Goal: Obtain resource: Download file/media

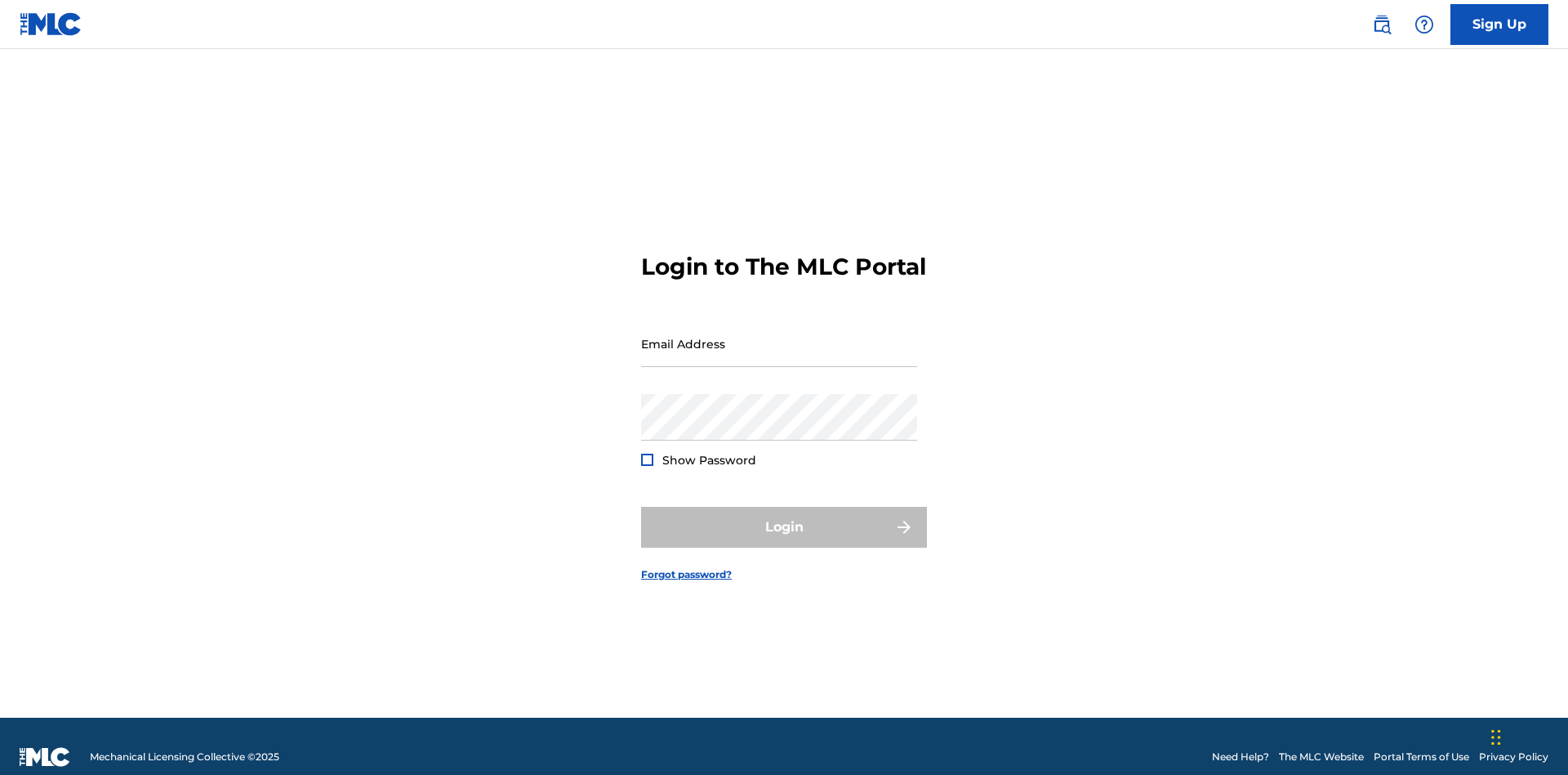
scroll to position [21, 0]
click at [780, 336] on input "Email Address" at bounding box center [780, 343] width 276 height 47
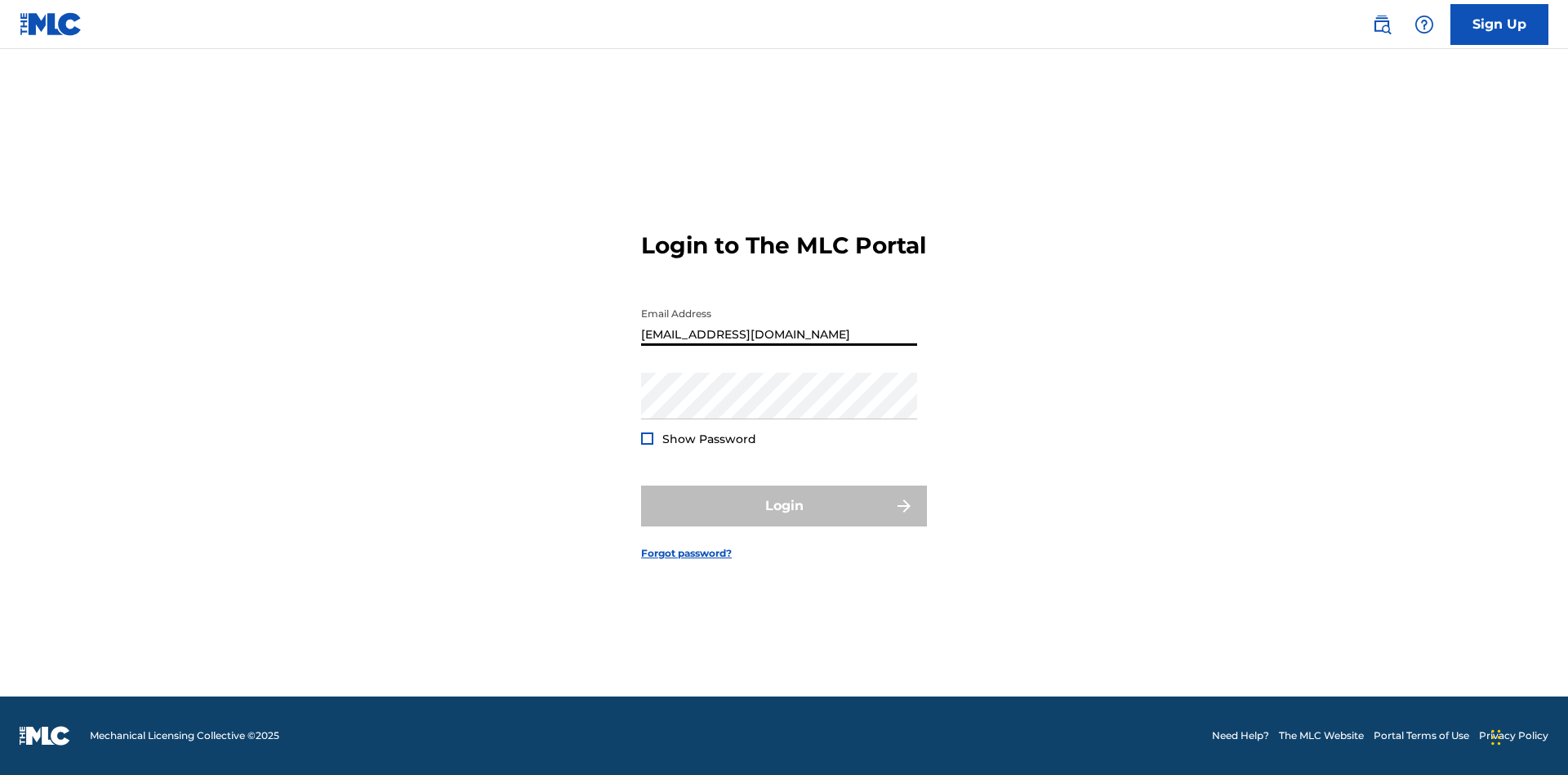
scroll to position [0, 52]
type input "240b4aa9-f93a-4811-b82d-48bb69760ffa@mailslurp.com"
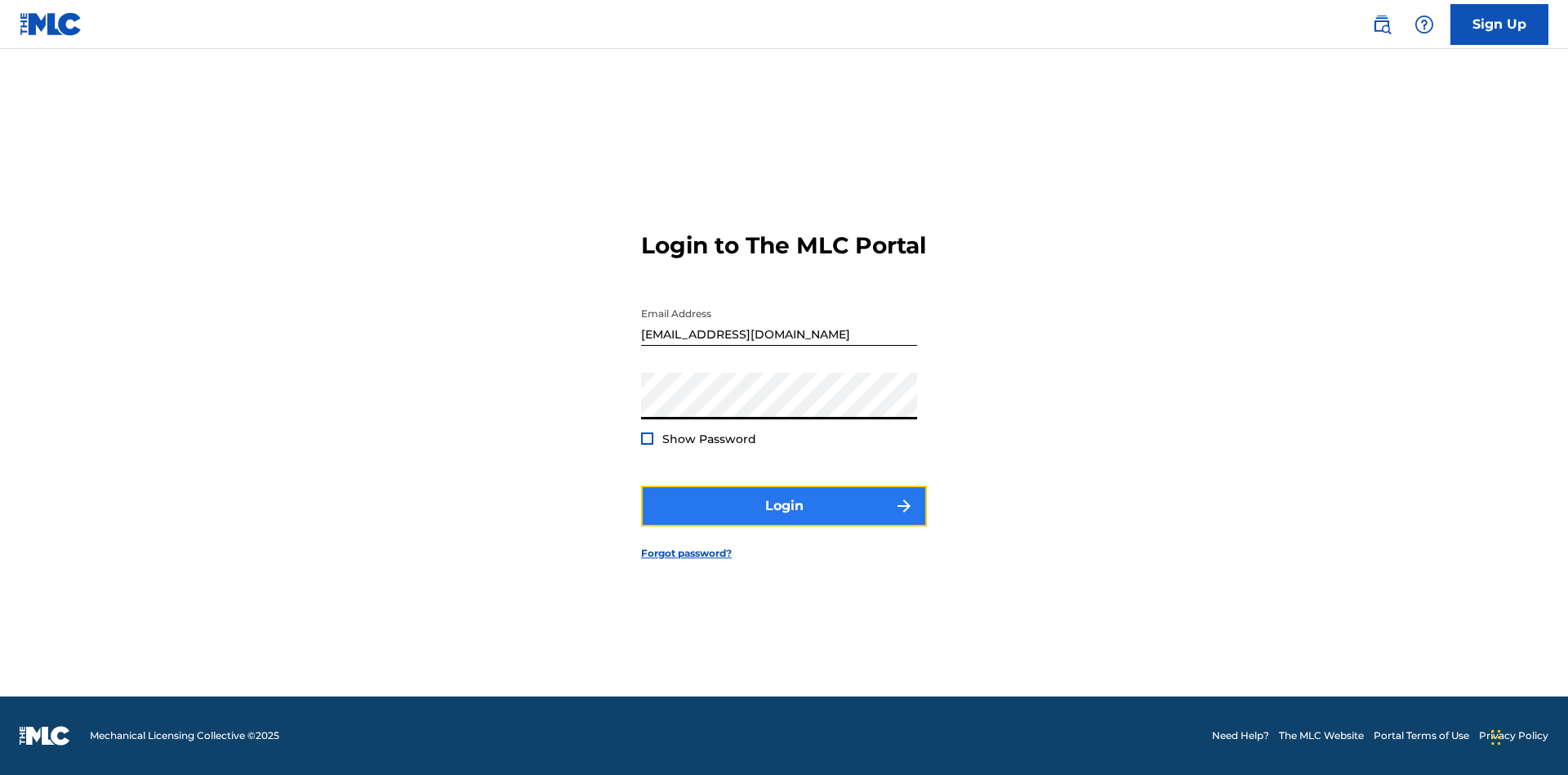
click at [784, 520] on button "Login" at bounding box center [784, 506] width 286 height 41
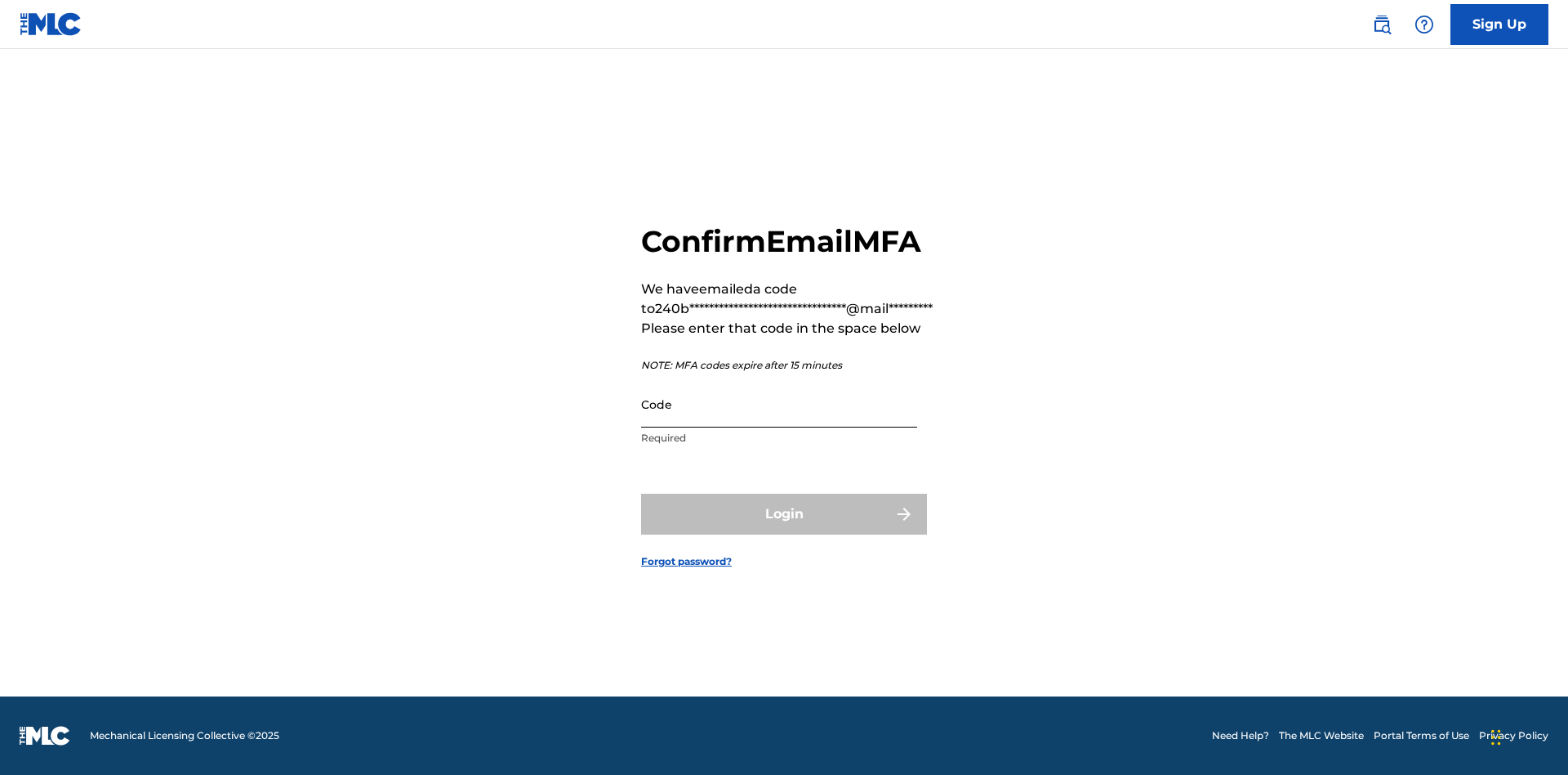
click at [780, 404] on input "Code" at bounding box center [780, 404] width 276 height 47
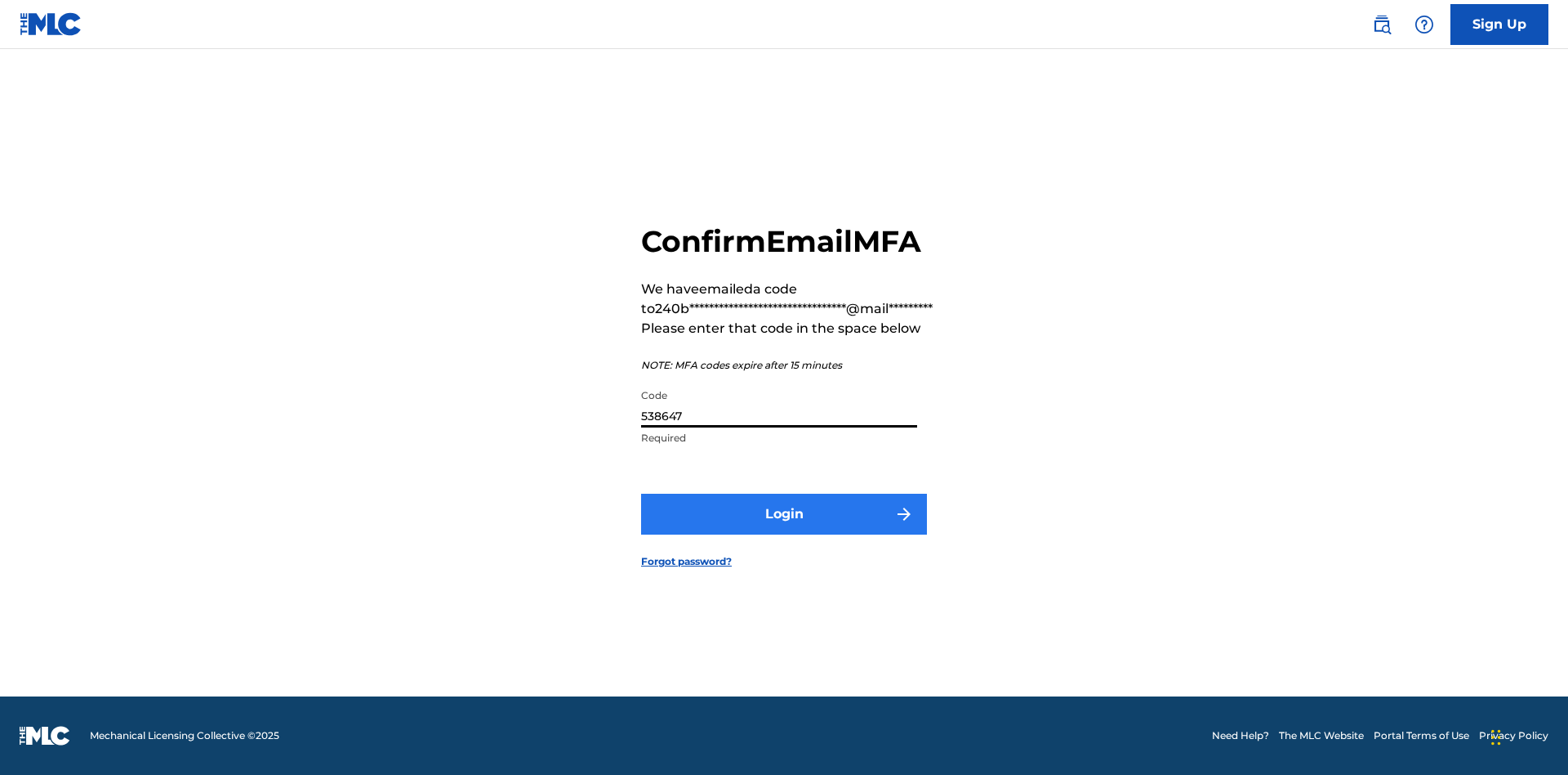
type input "538647"
click at [784, 513] on button "Login" at bounding box center [784, 514] width 286 height 41
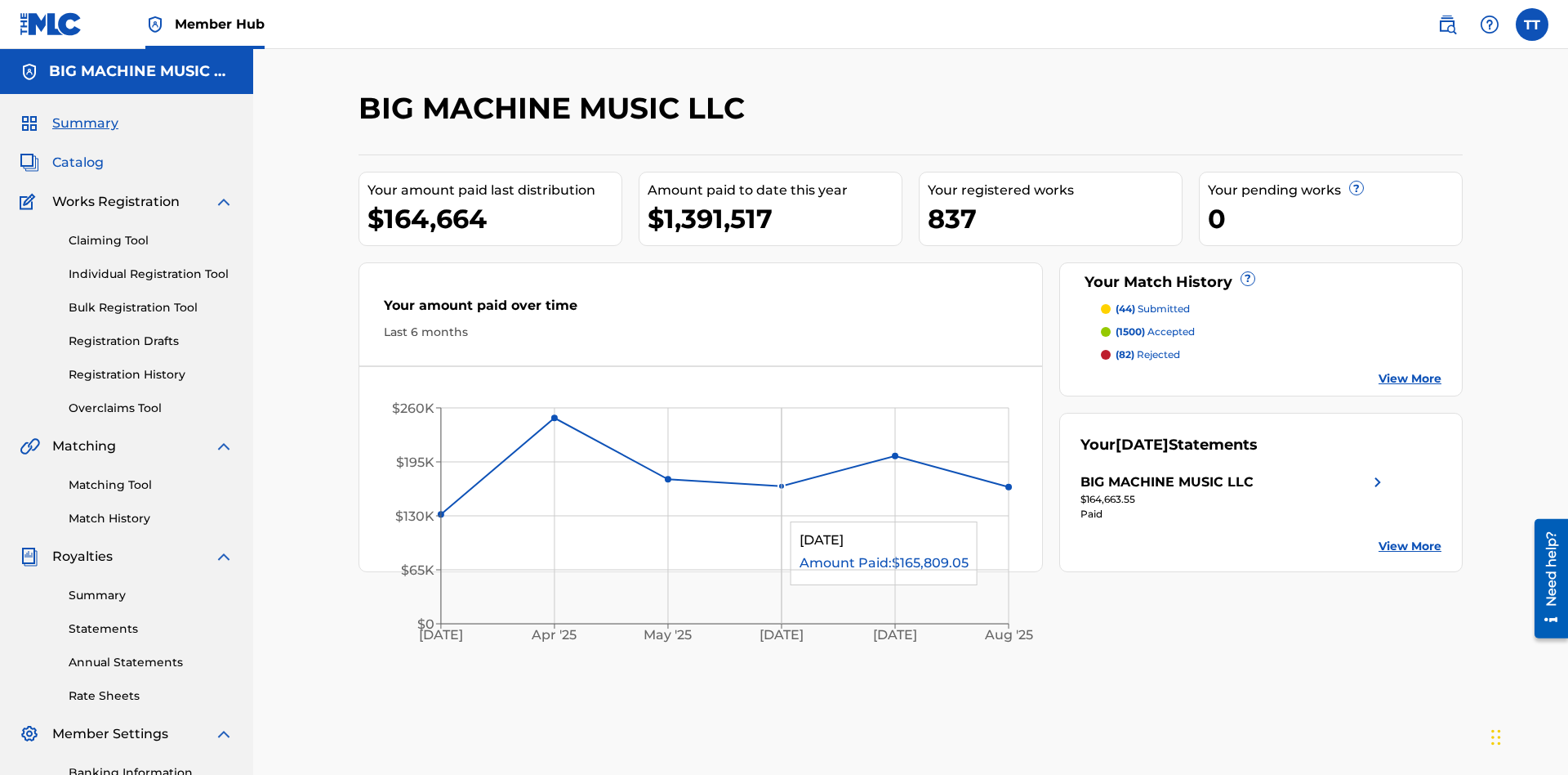
click at [78, 153] on span "Catalog" at bounding box center [78, 163] width 51 height 20
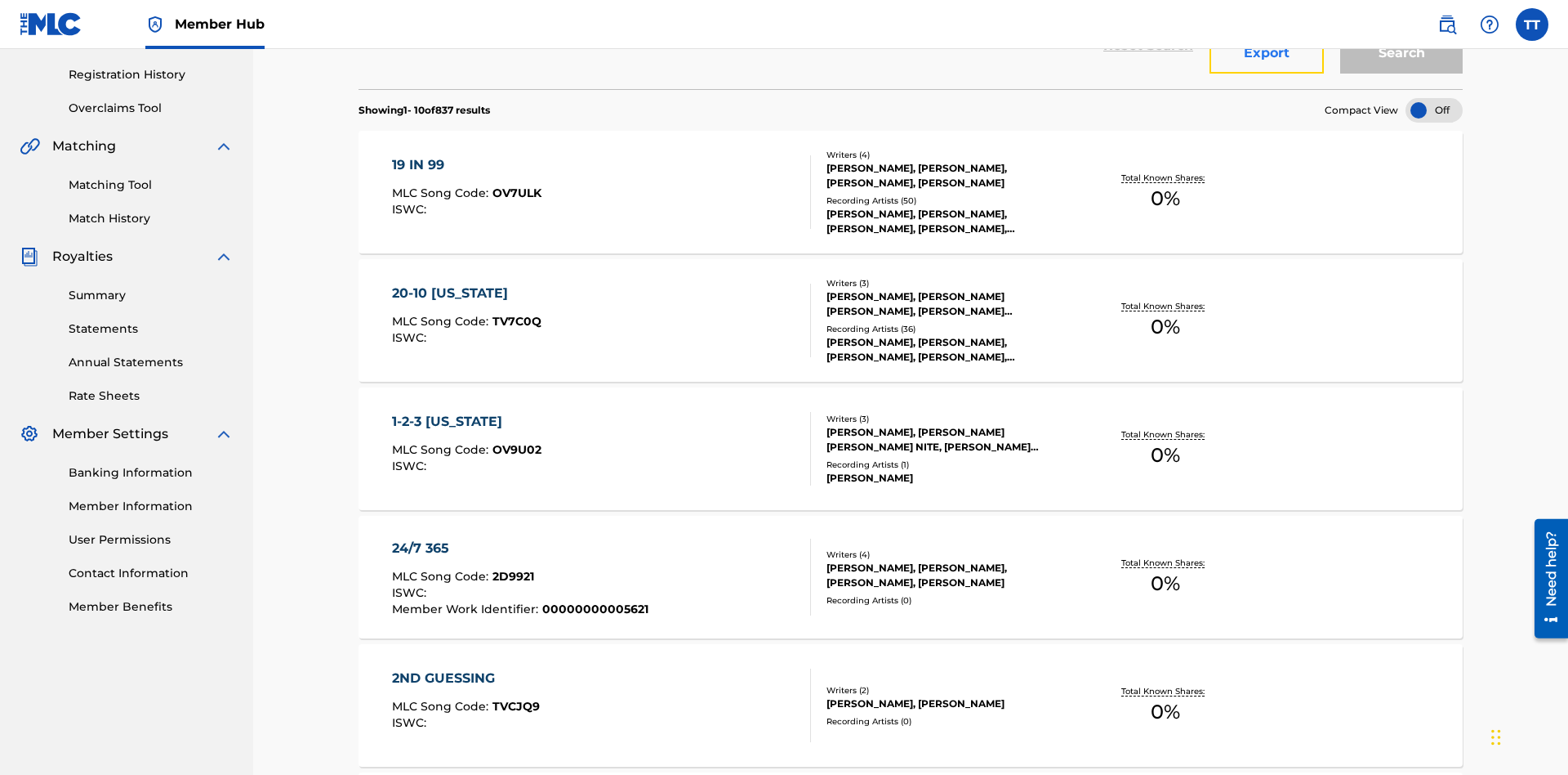
click at [1266, 74] on button "Export" at bounding box center [1266, 53] width 114 height 41
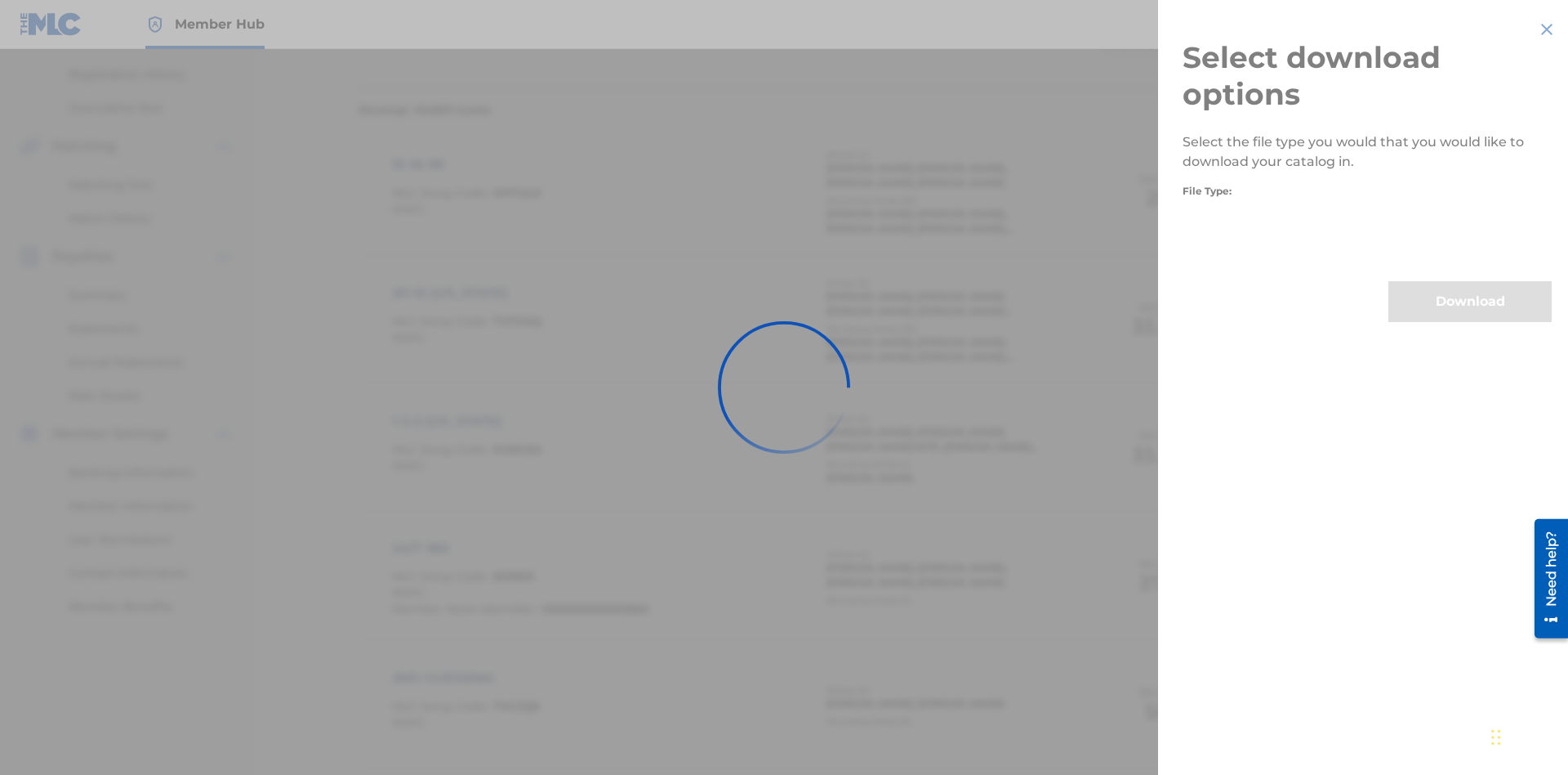
scroll to position [235, 0]
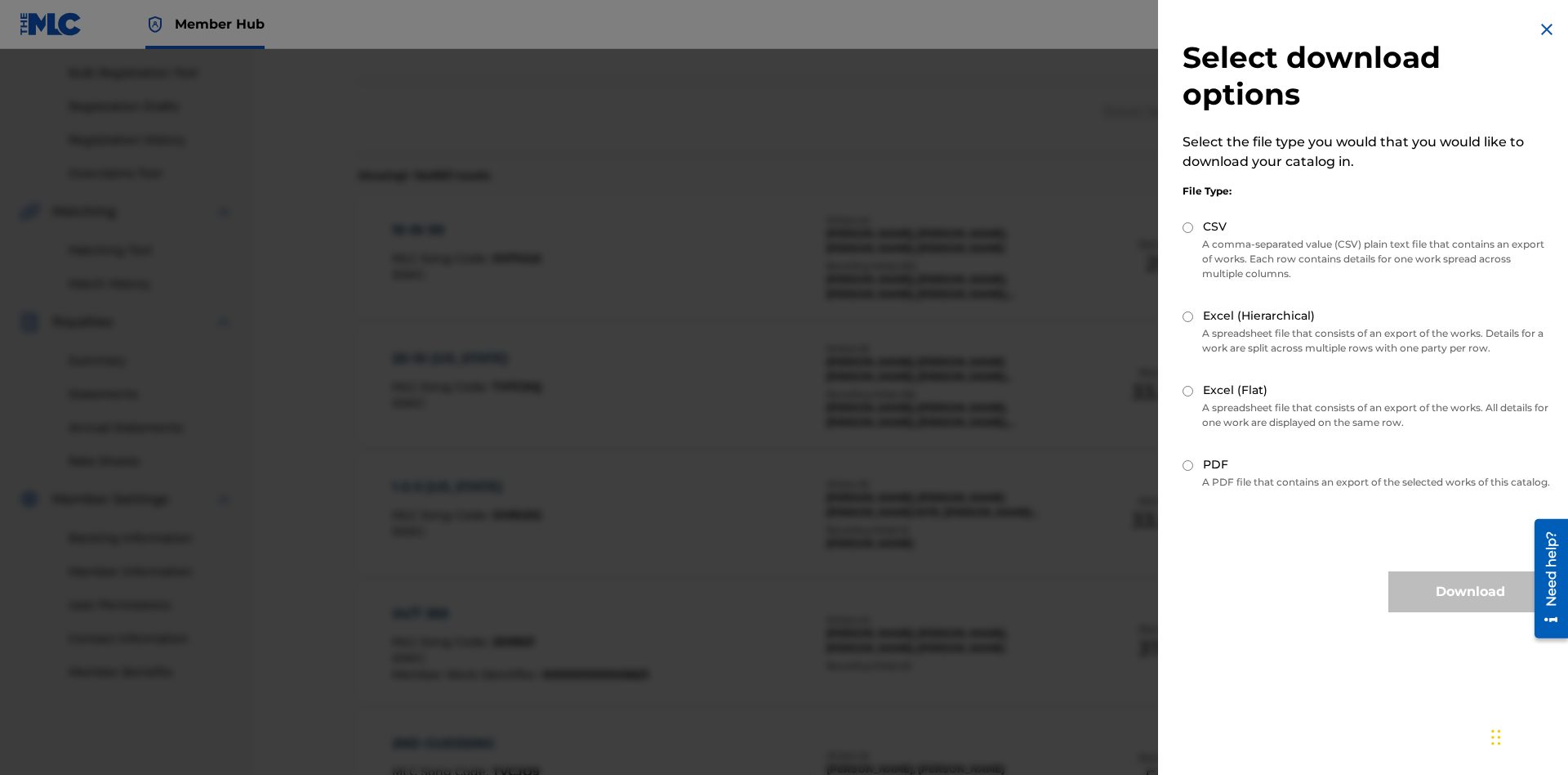
click at [1188, 227] on input "CSV" at bounding box center [1188, 227] width 11 height 11
radio input "true"
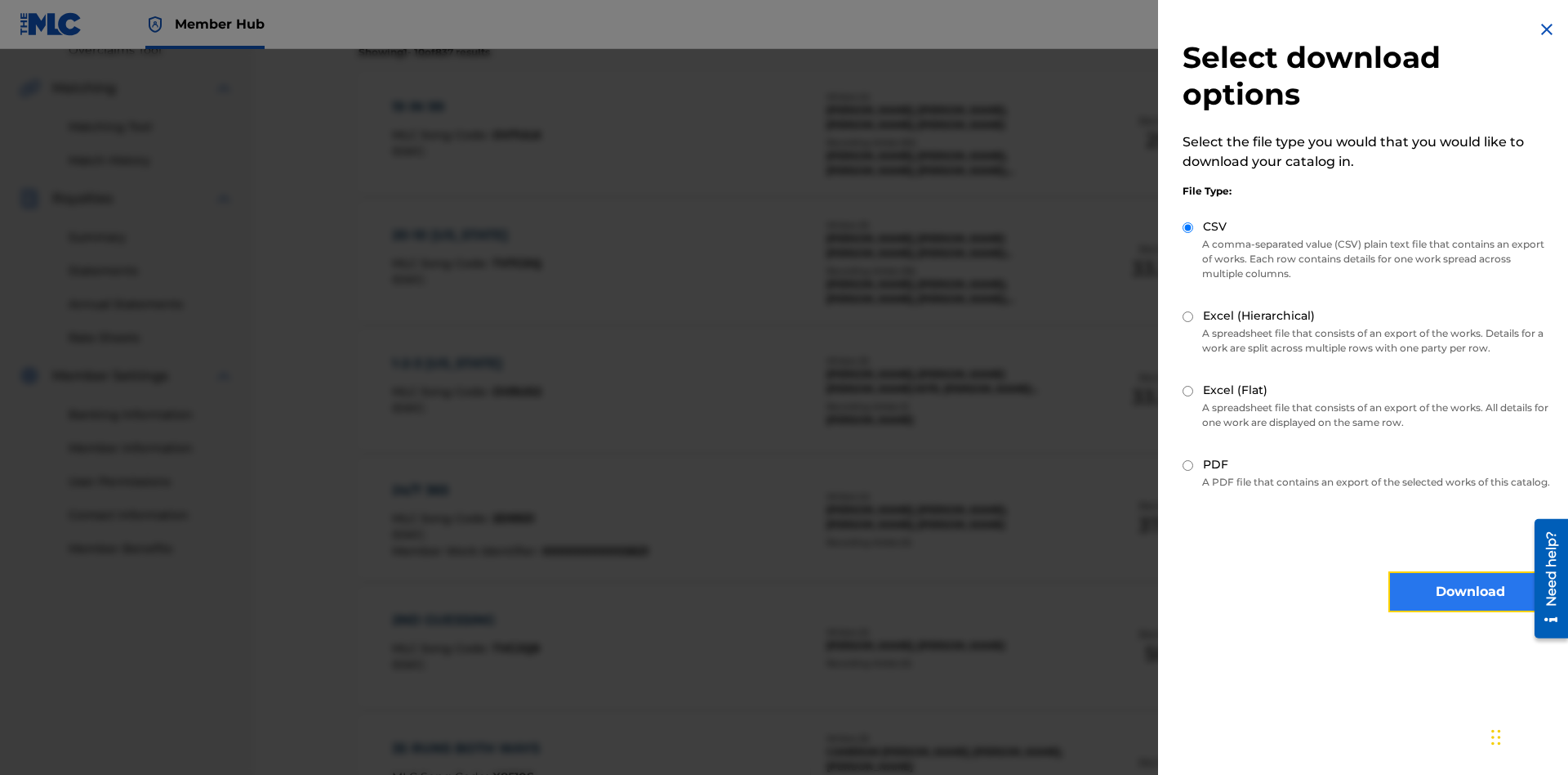
click at [1470, 607] on button "Download" at bounding box center [1470, 592] width 163 height 41
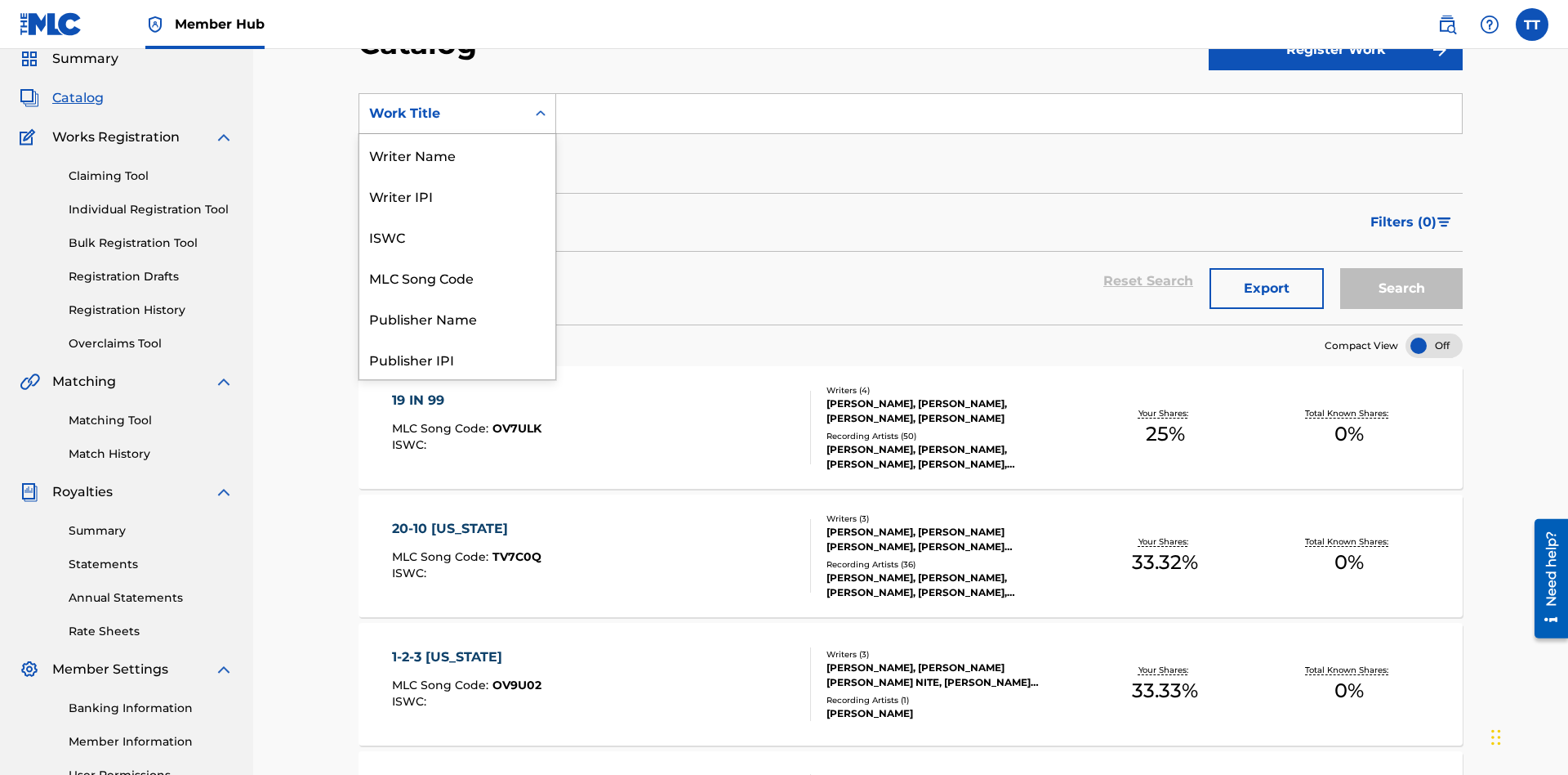
scroll to position [245, 0]
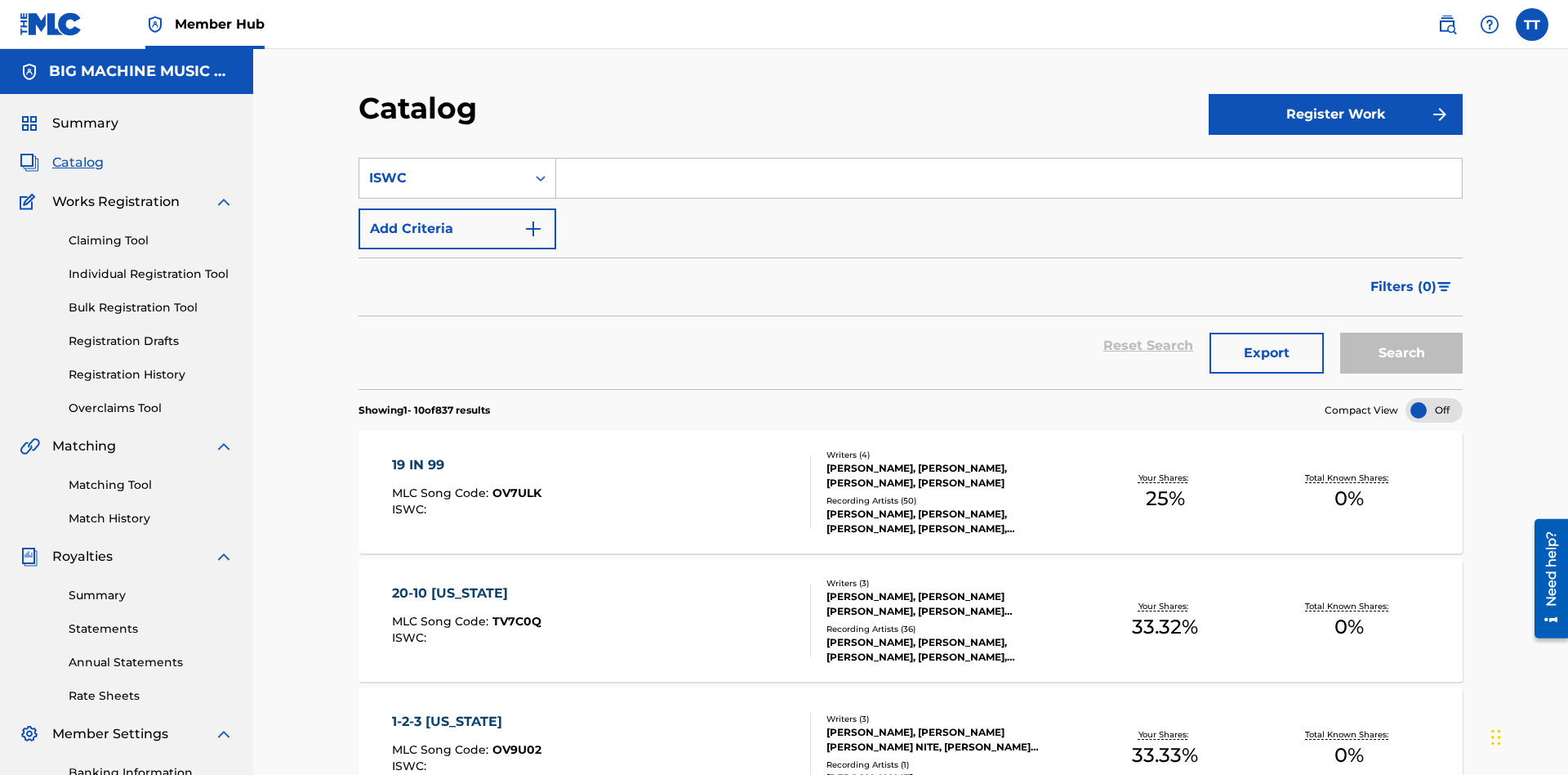
click at [1009, 159] on input "Search Form" at bounding box center [1009, 178] width 906 height 39
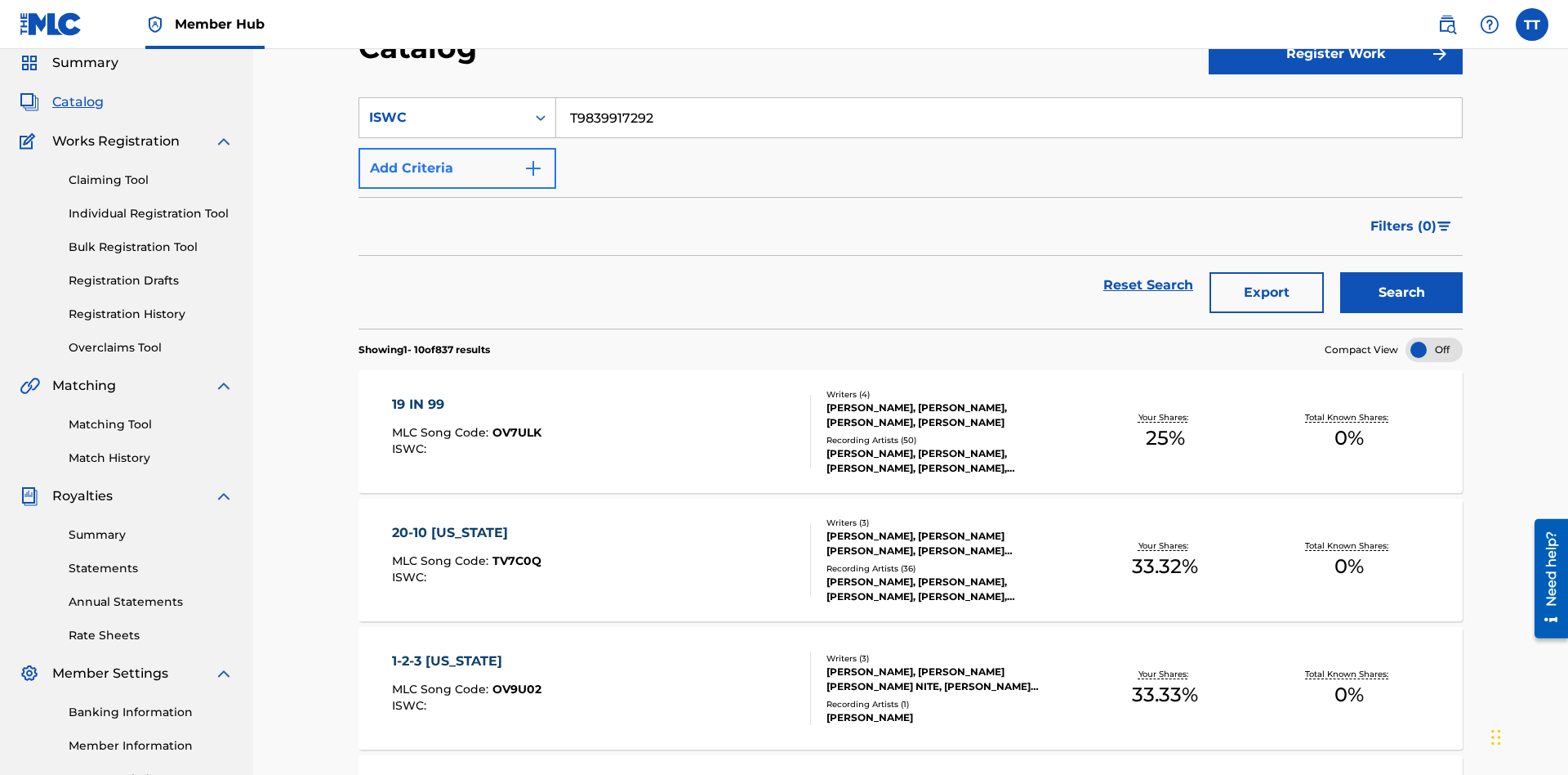
type input "T9839917292"
click at [458, 148] on button "Add Criteria" at bounding box center [458, 168] width 198 height 41
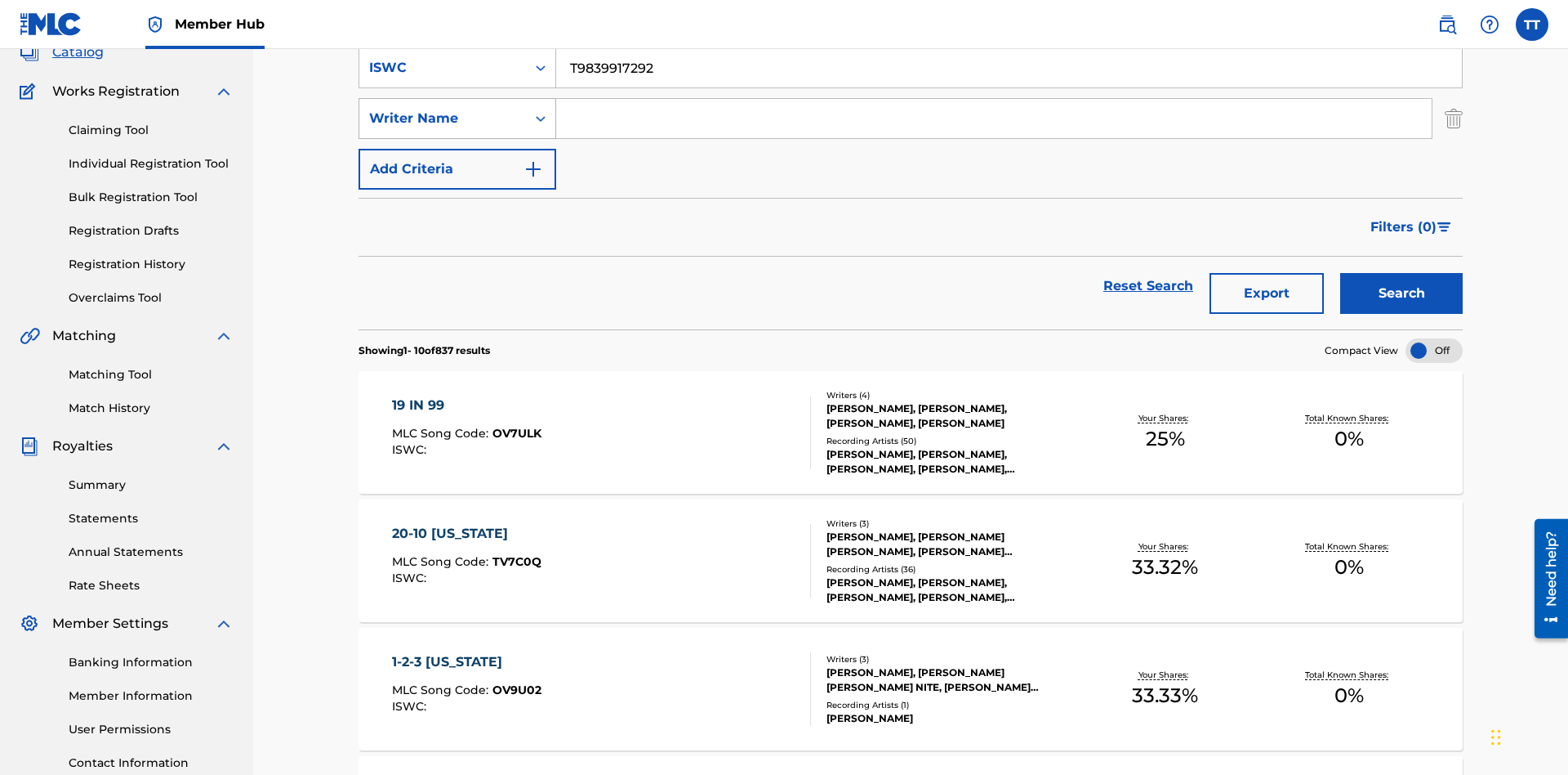
click at [443, 114] on div "Writer Name" at bounding box center [443, 119] width 147 height 20
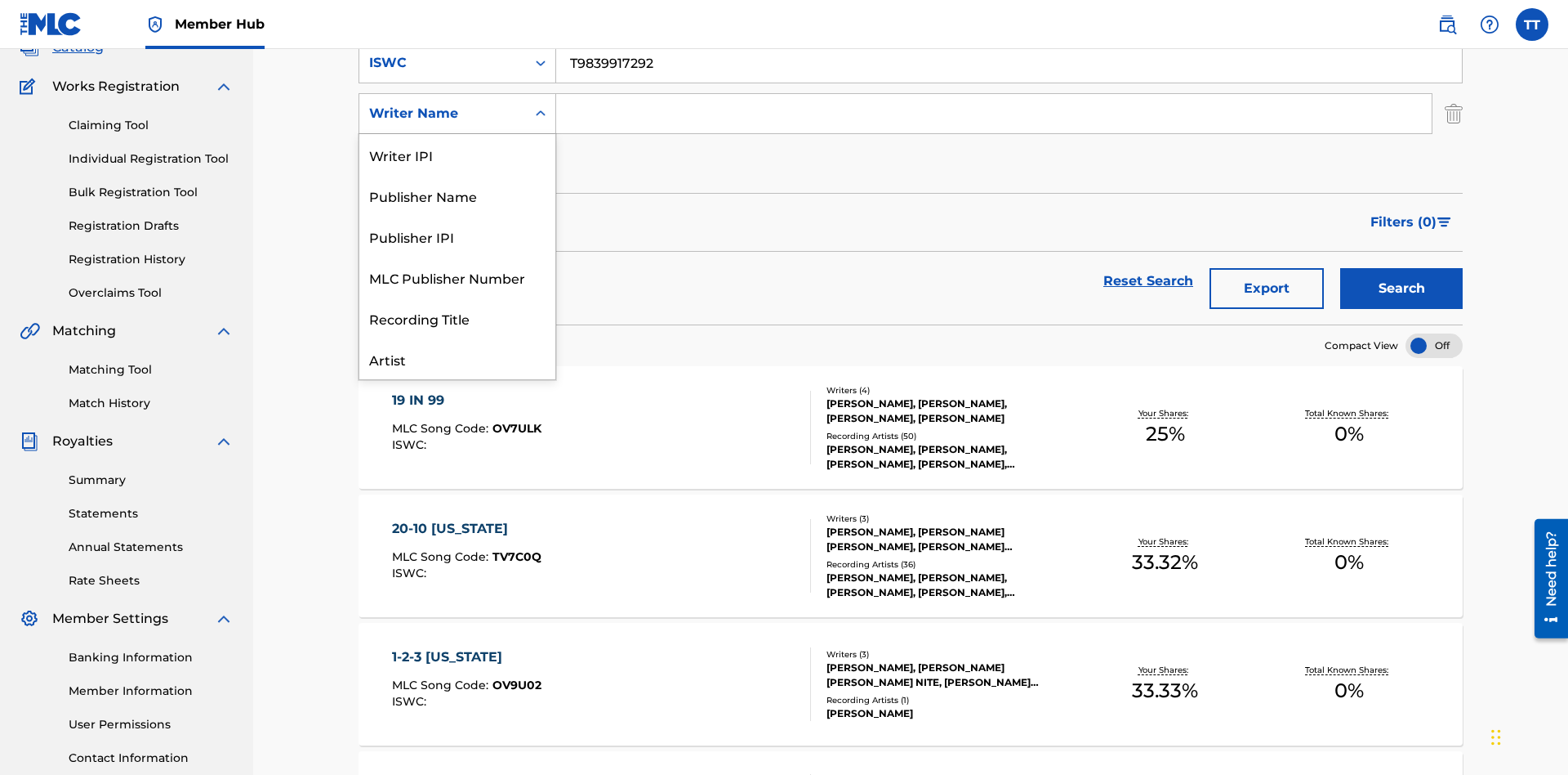
scroll to position [82, 0]
click at [458, 134] on div "Publisher Name" at bounding box center [458, 114] width 196 height 41
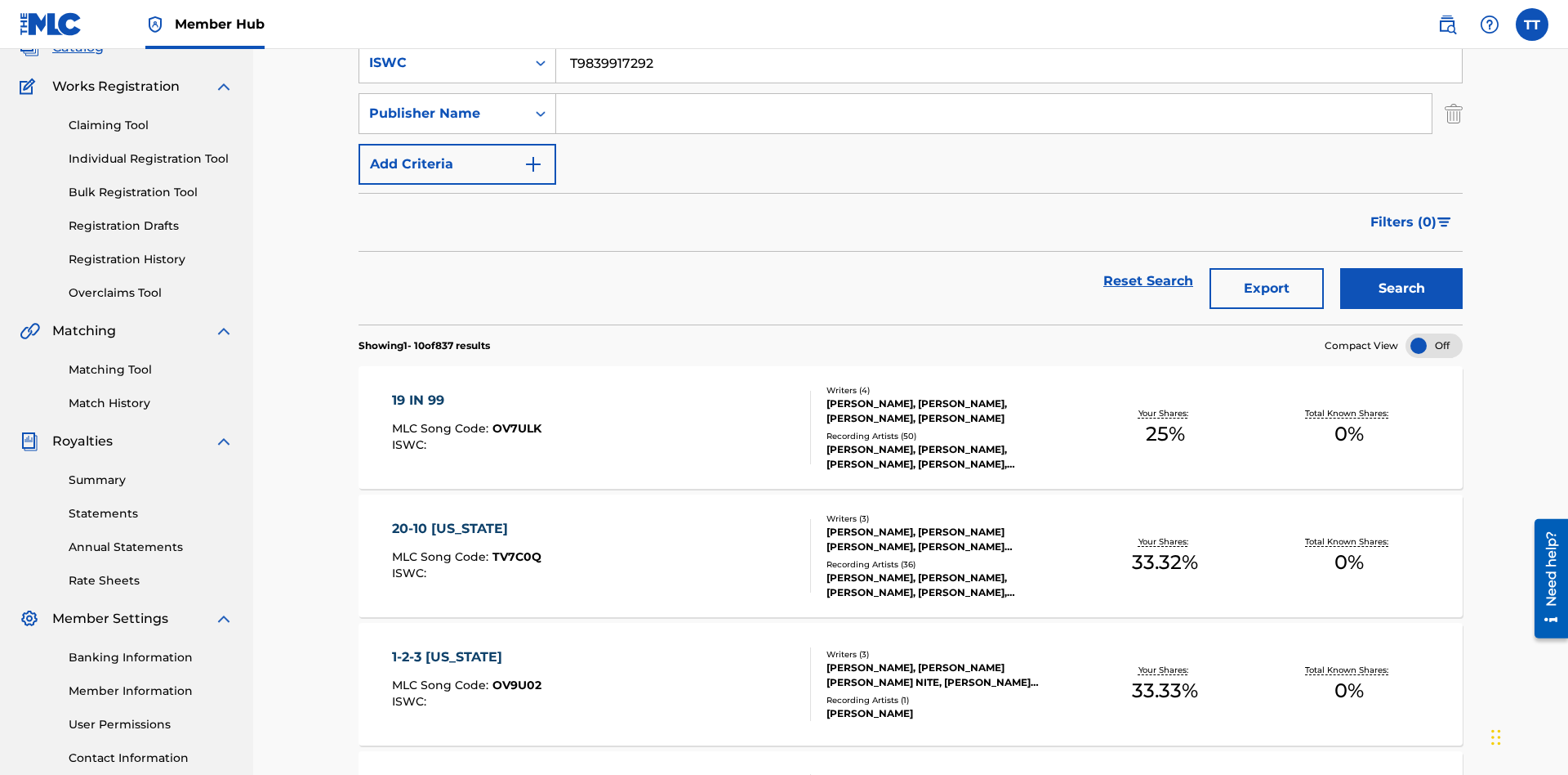
scroll to position [0, 0]
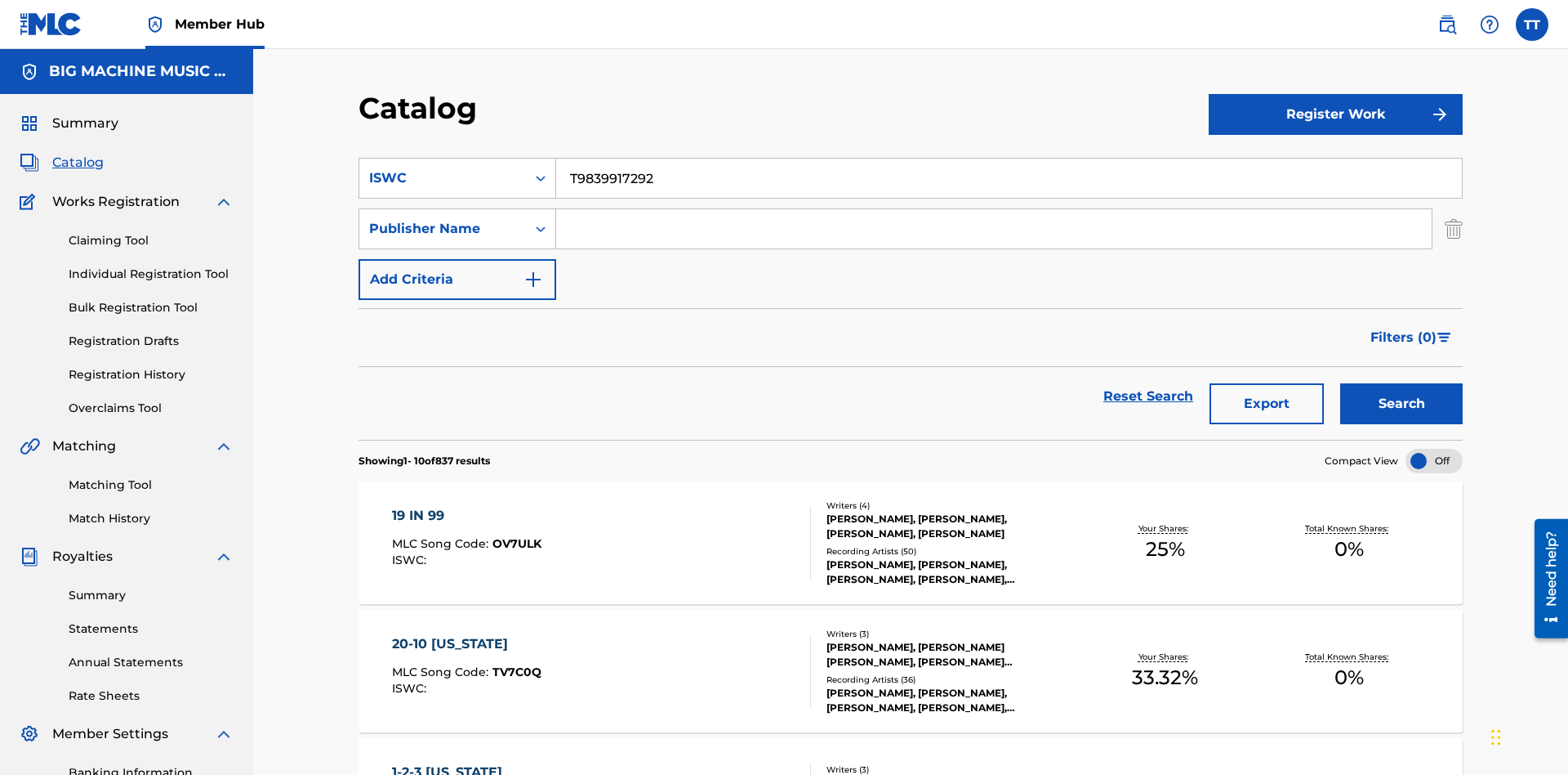
click at [994, 209] on input "Search Form" at bounding box center [994, 229] width 876 height 39
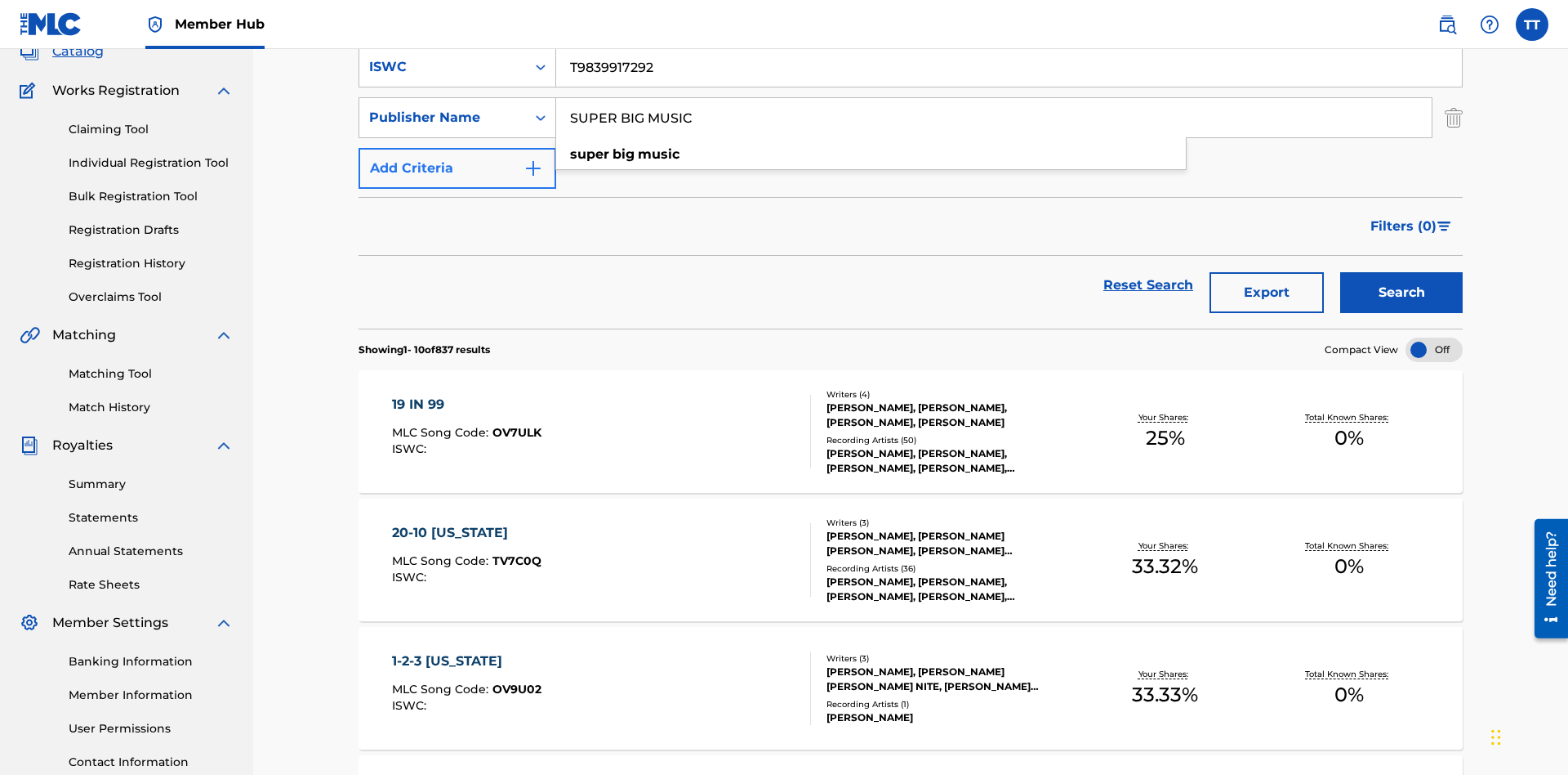
type input "SUPER BIG MUSIC"
click at [458, 148] on button "Add Criteria" at bounding box center [458, 168] width 198 height 41
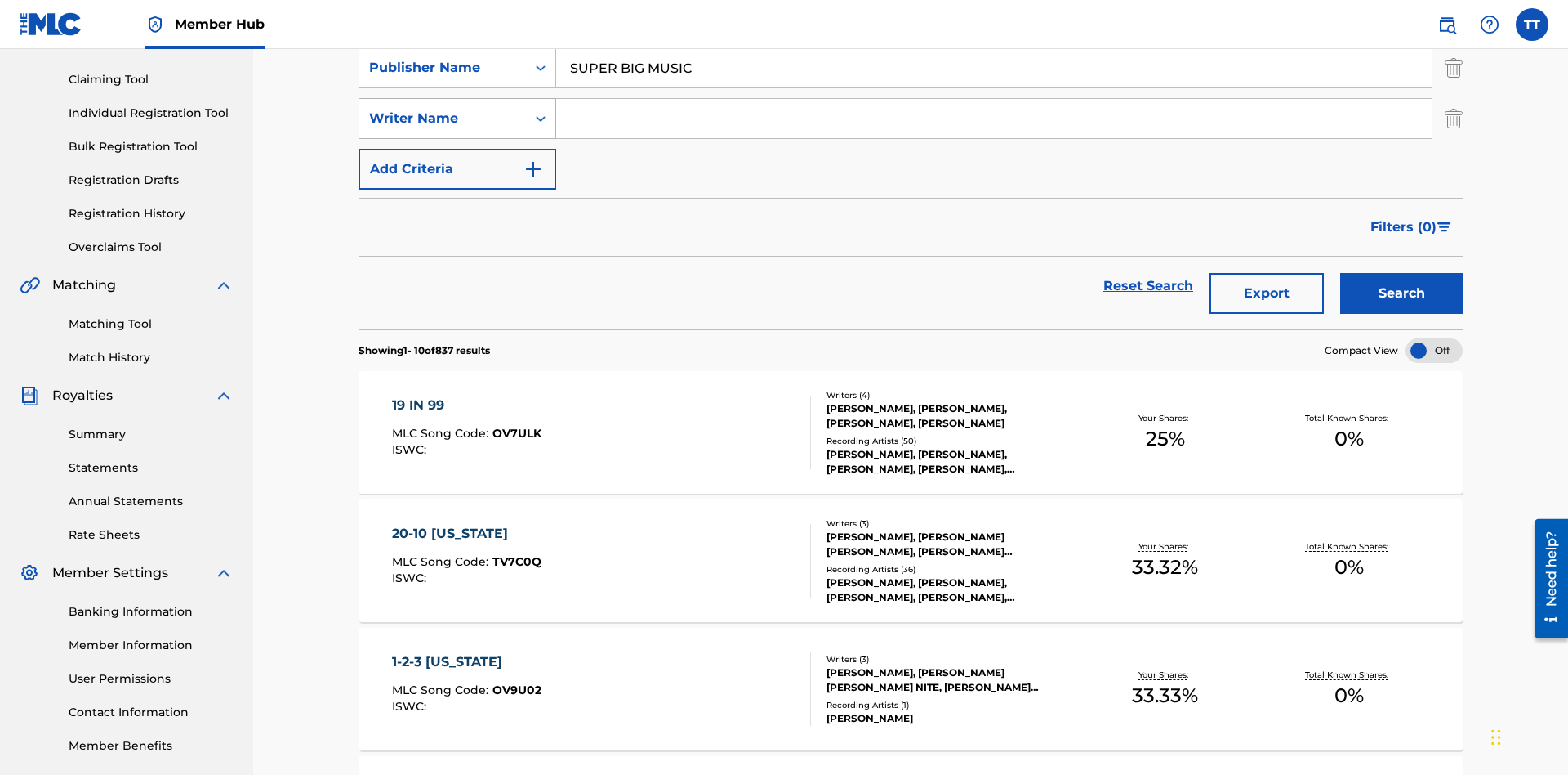
click at [443, 114] on div "Writer Name" at bounding box center [443, 119] width 147 height 20
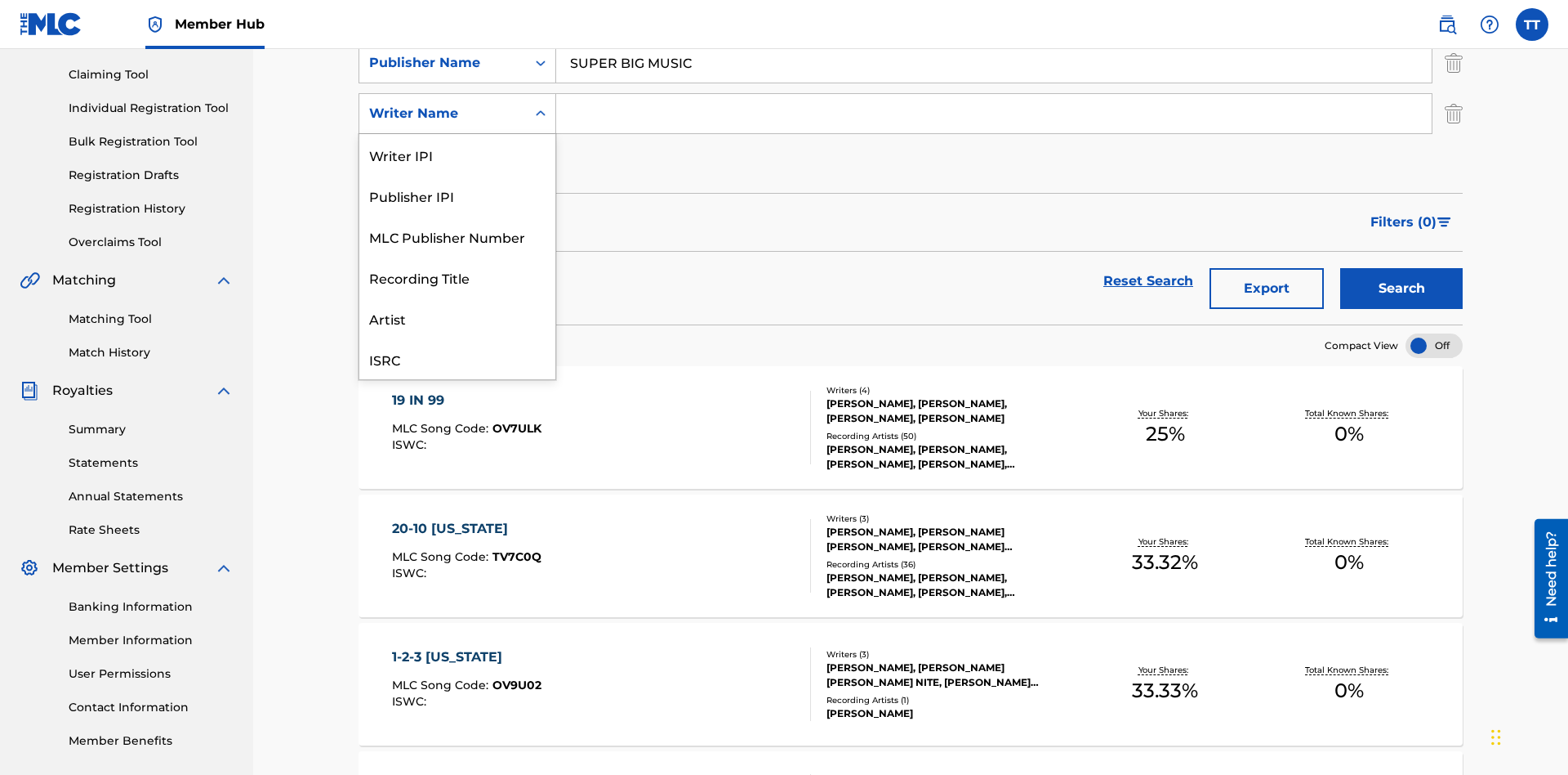
scroll to position [41, 0]
click at [458, 195] on div "MLC Publisher Number" at bounding box center [458, 195] width 196 height 41
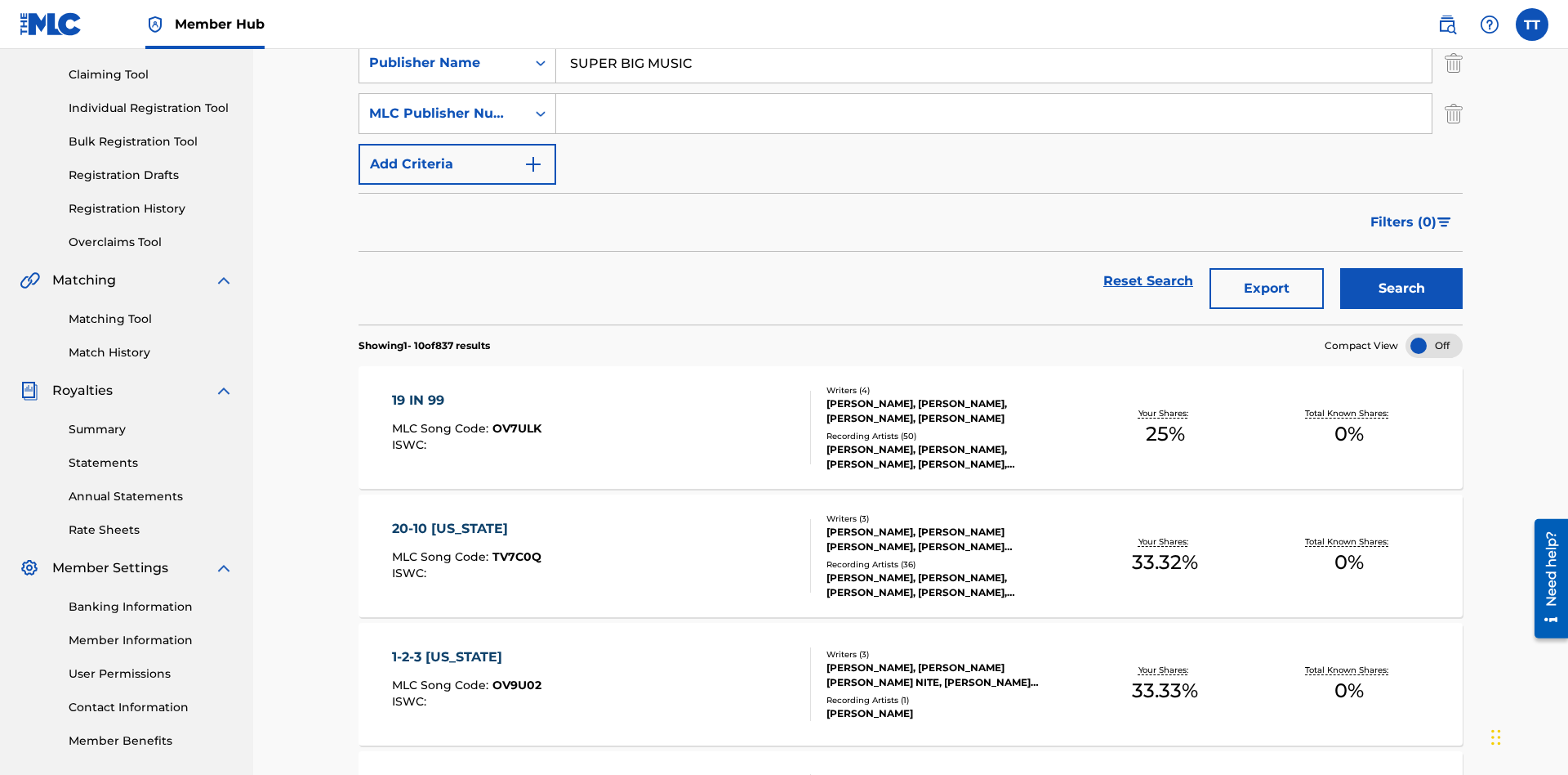
click at [994, 118] on input "Search Form" at bounding box center [994, 114] width 876 height 39
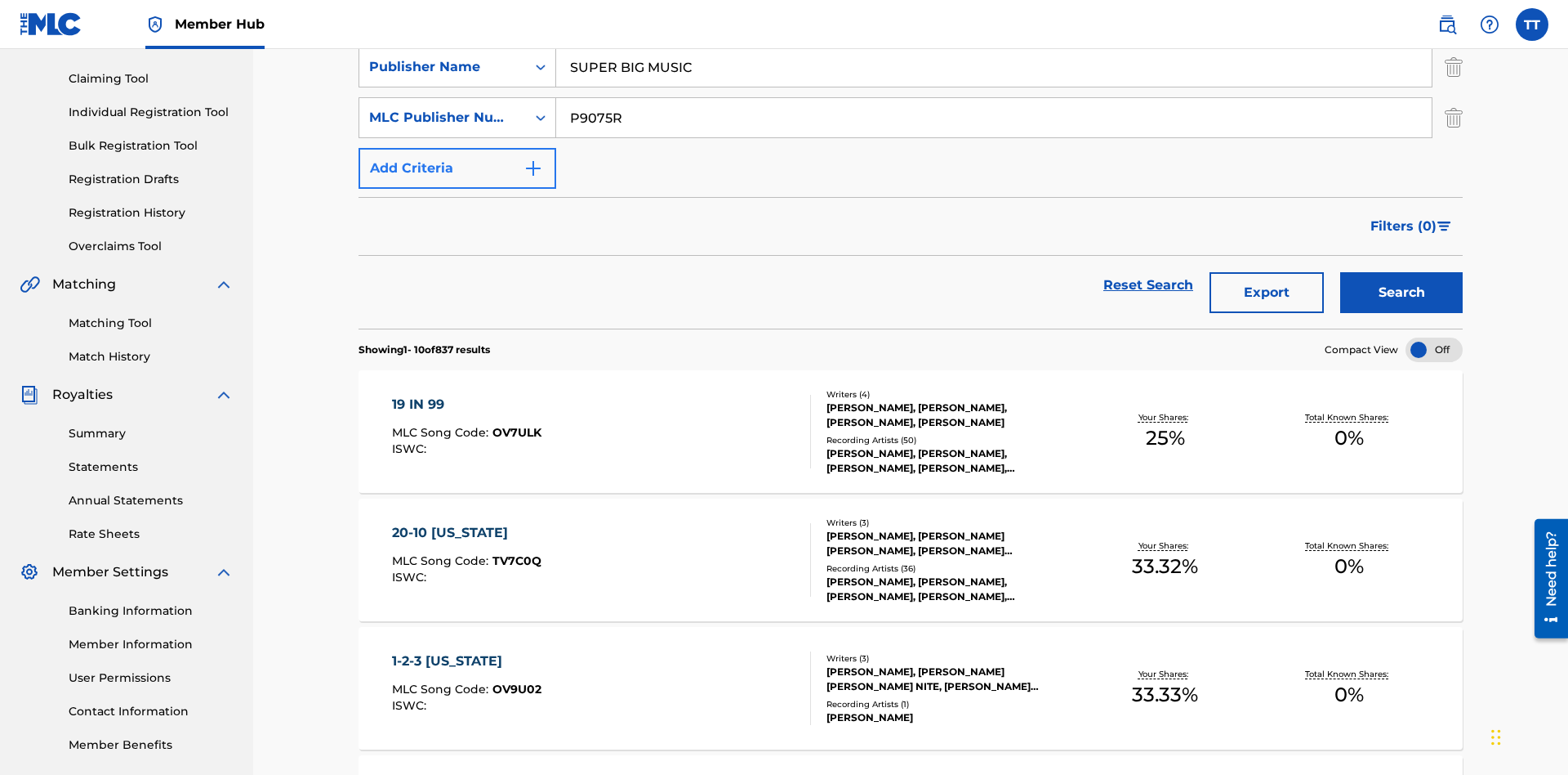
type input "P9075R"
click at [458, 148] on button "Add Criteria" at bounding box center [458, 168] width 198 height 41
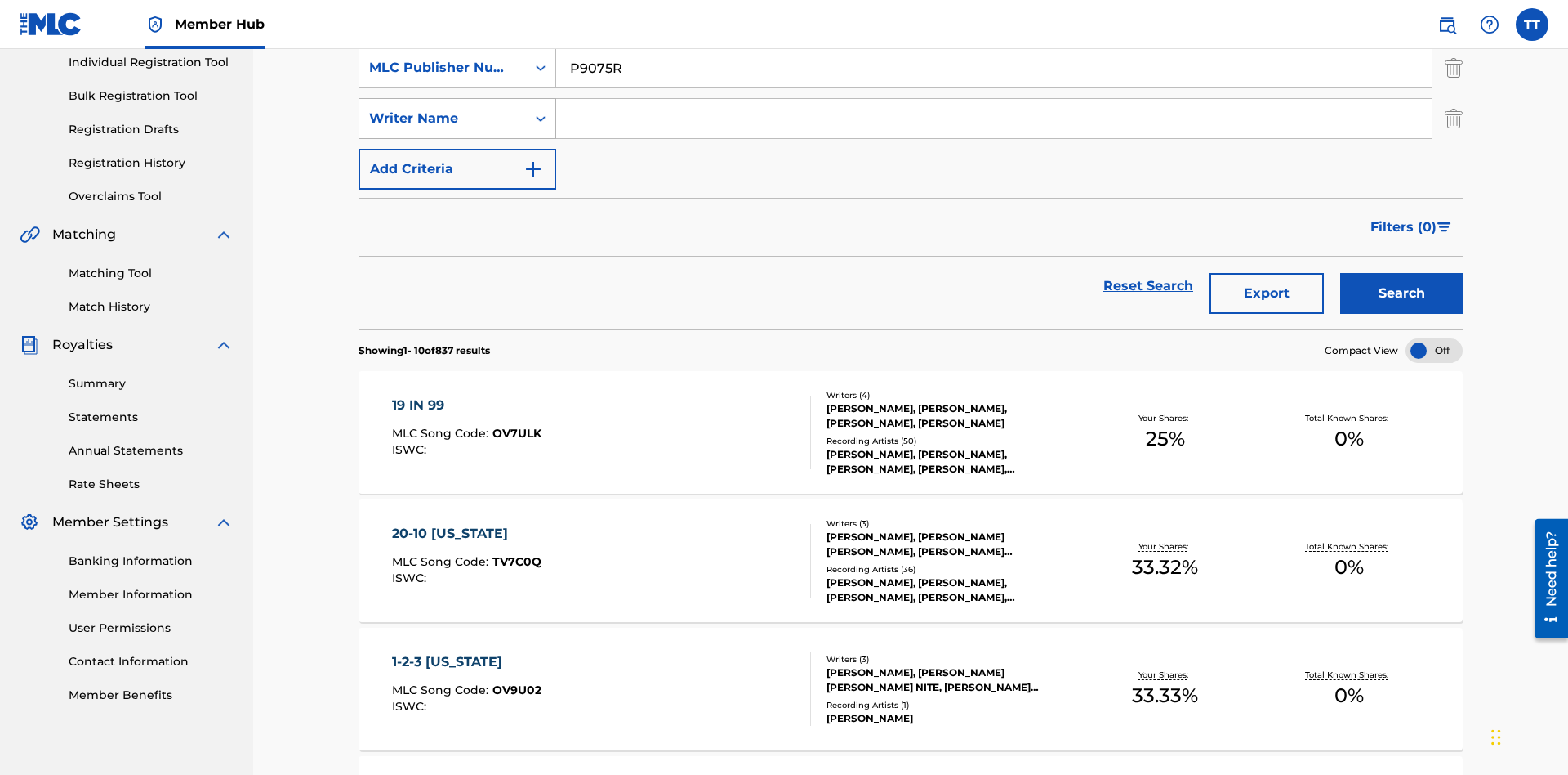
click at [443, 114] on div "Writer Name" at bounding box center [443, 119] width 147 height 20
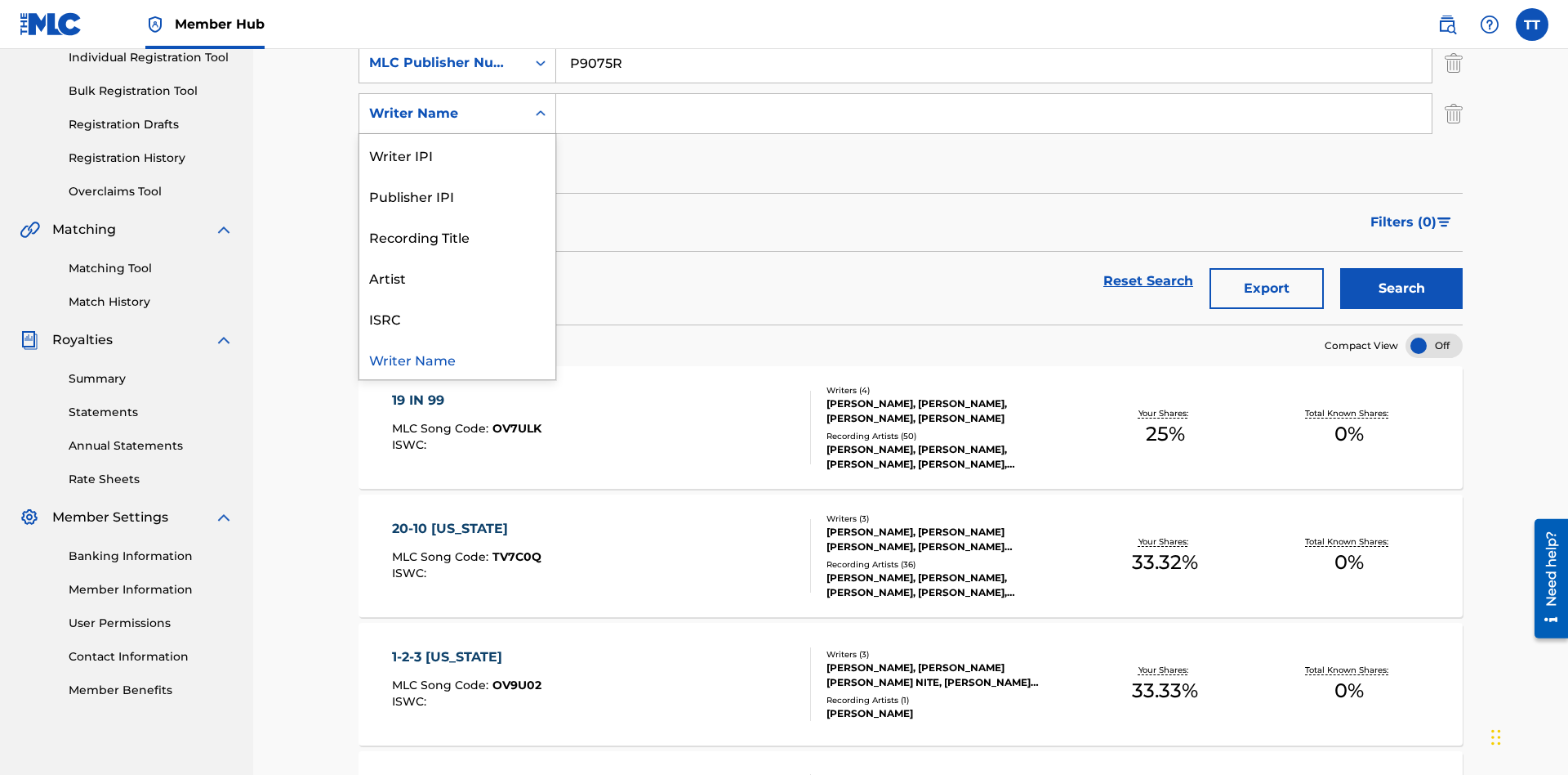
click at [458, 359] on div "Writer Name" at bounding box center [458, 359] width 196 height 41
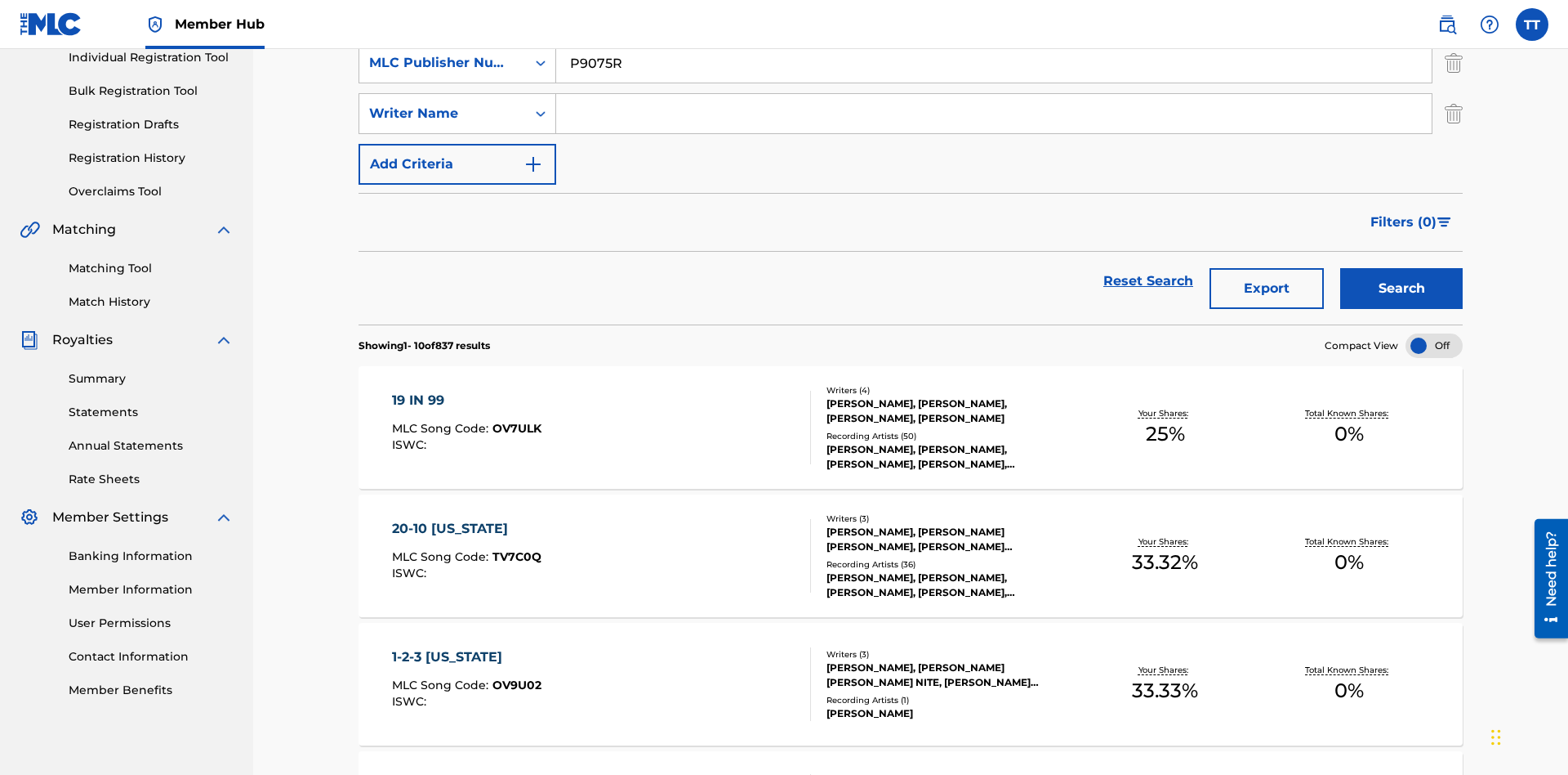
click at [994, 118] on input "Search Form" at bounding box center [994, 114] width 876 height 39
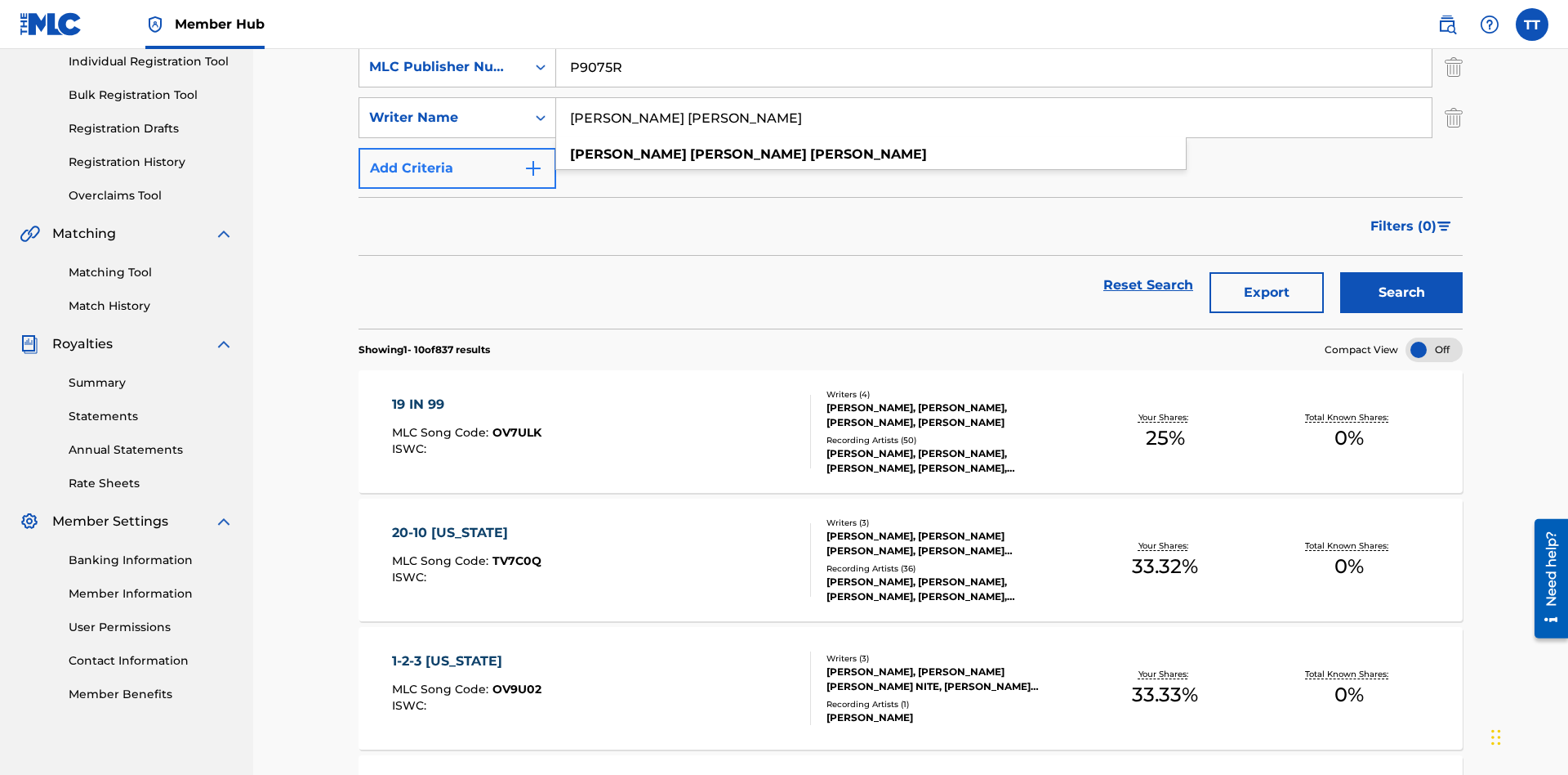
type input "JUSTIN ALLEN EBACH"
click at [458, 148] on button "Add Criteria" at bounding box center [458, 168] width 198 height 41
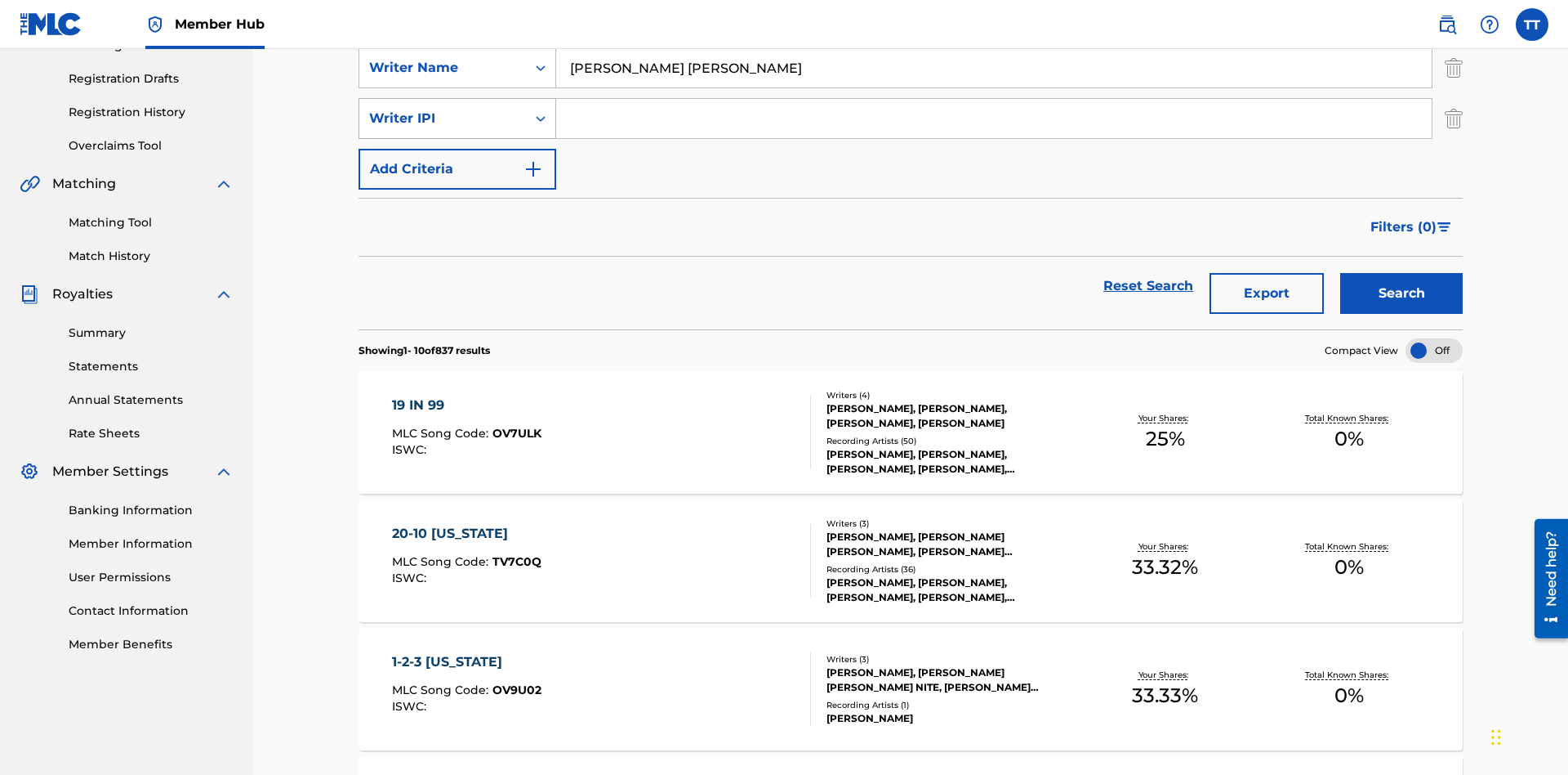
click at [443, 114] on div "Writer IPI" at bounding box center [443, 119] width 147 height 20
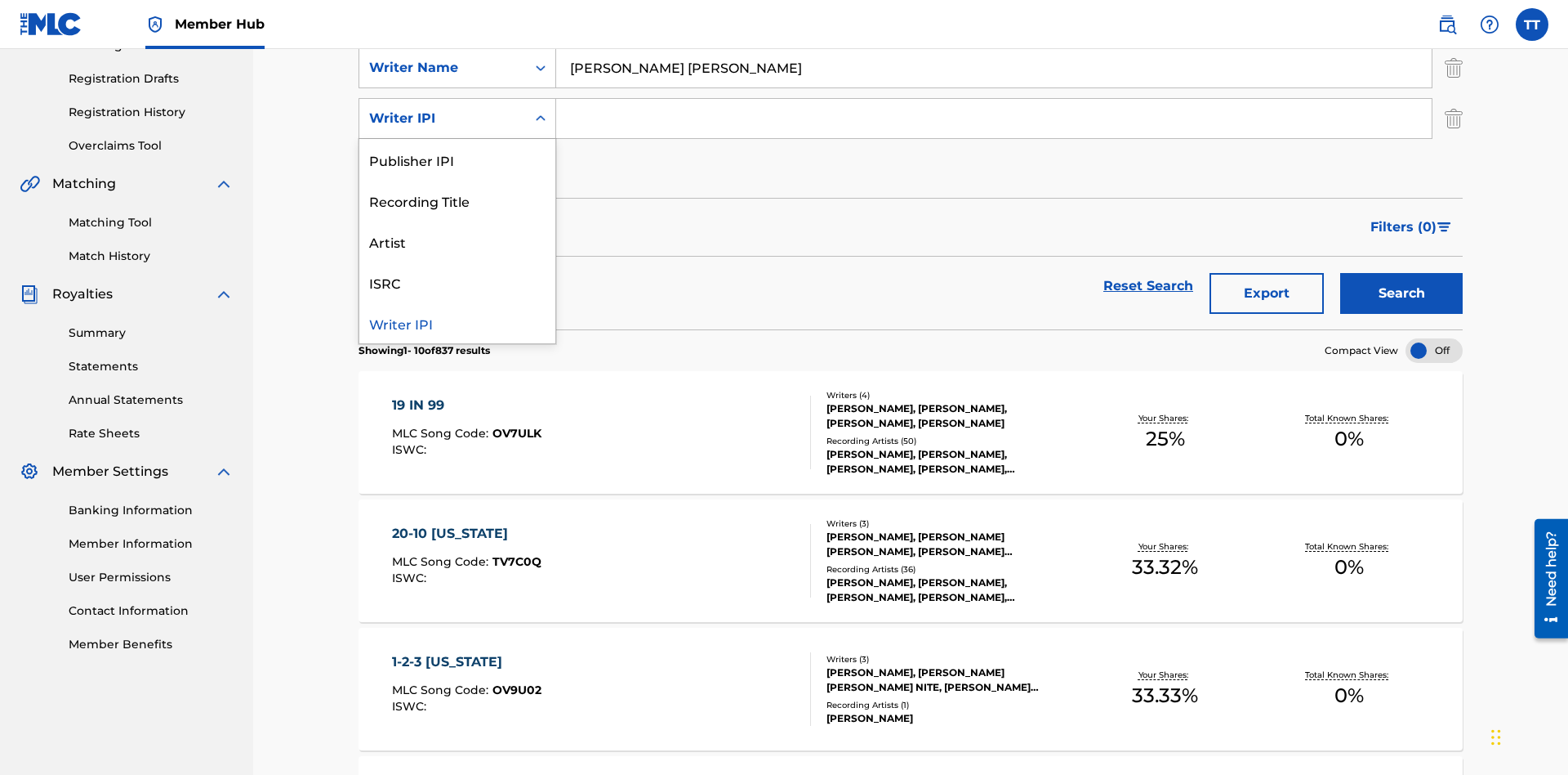
scroll to position [267, 0]
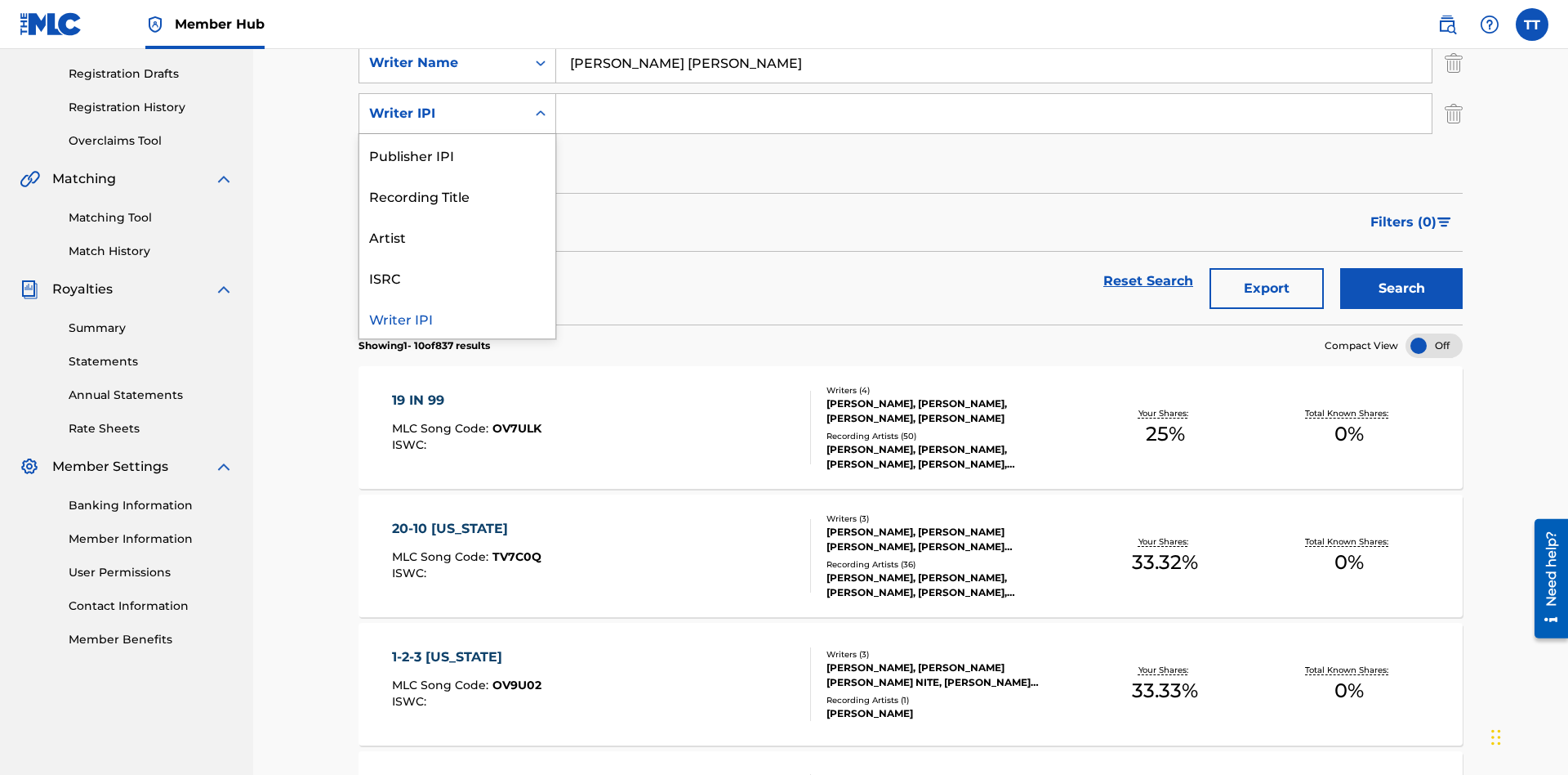
click at [458, 318] on div "Writer IPI" at bounding box center [458, 318] width 196 height 41
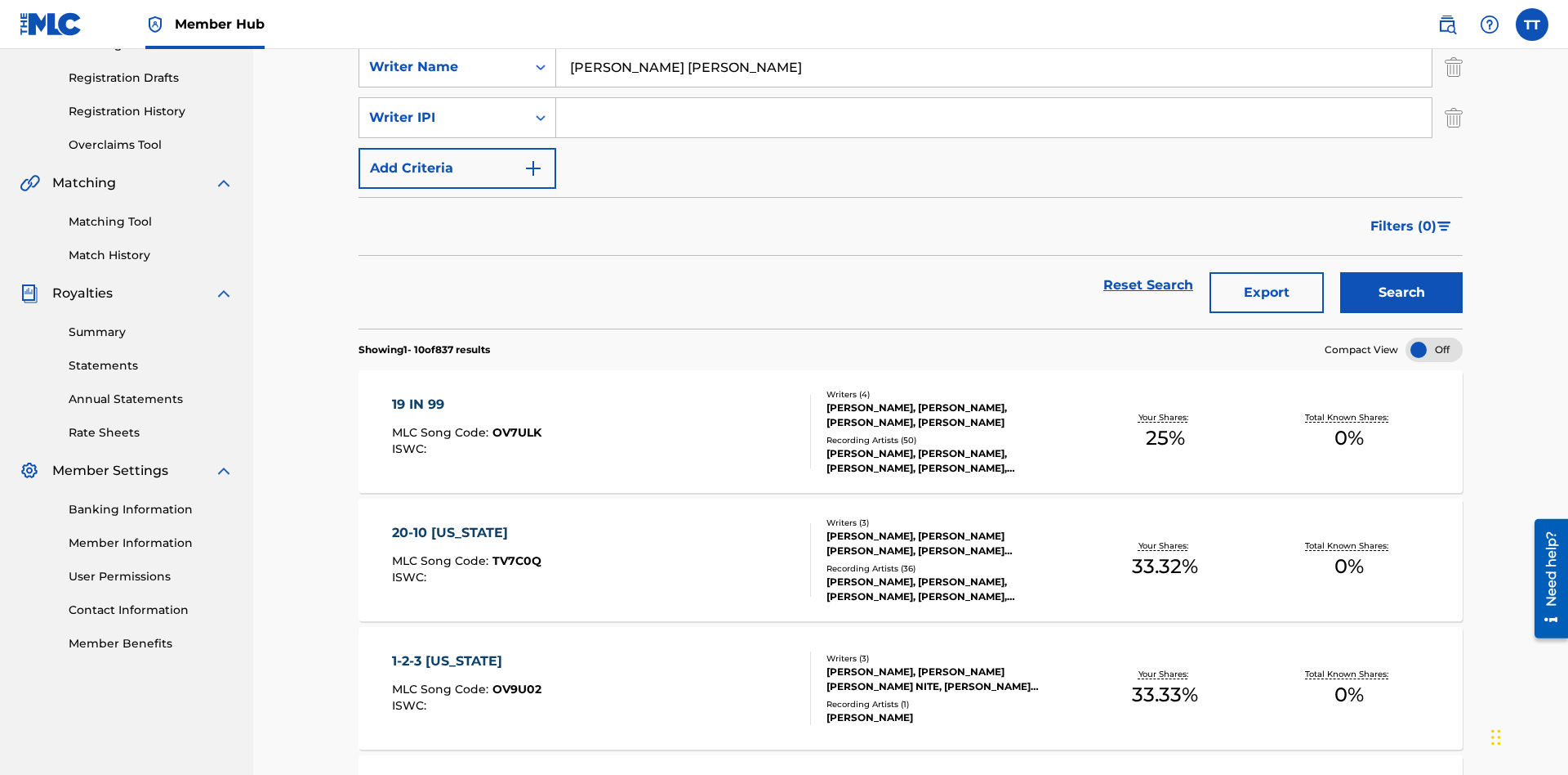
click at [994, 118] on input "Search Form" at bounding box center [994, 118] width 876 height 39
type input "00614973923"
click at [458, 148] on button "Add Criteria" at bounding box center [458, 168] width 198 height 41
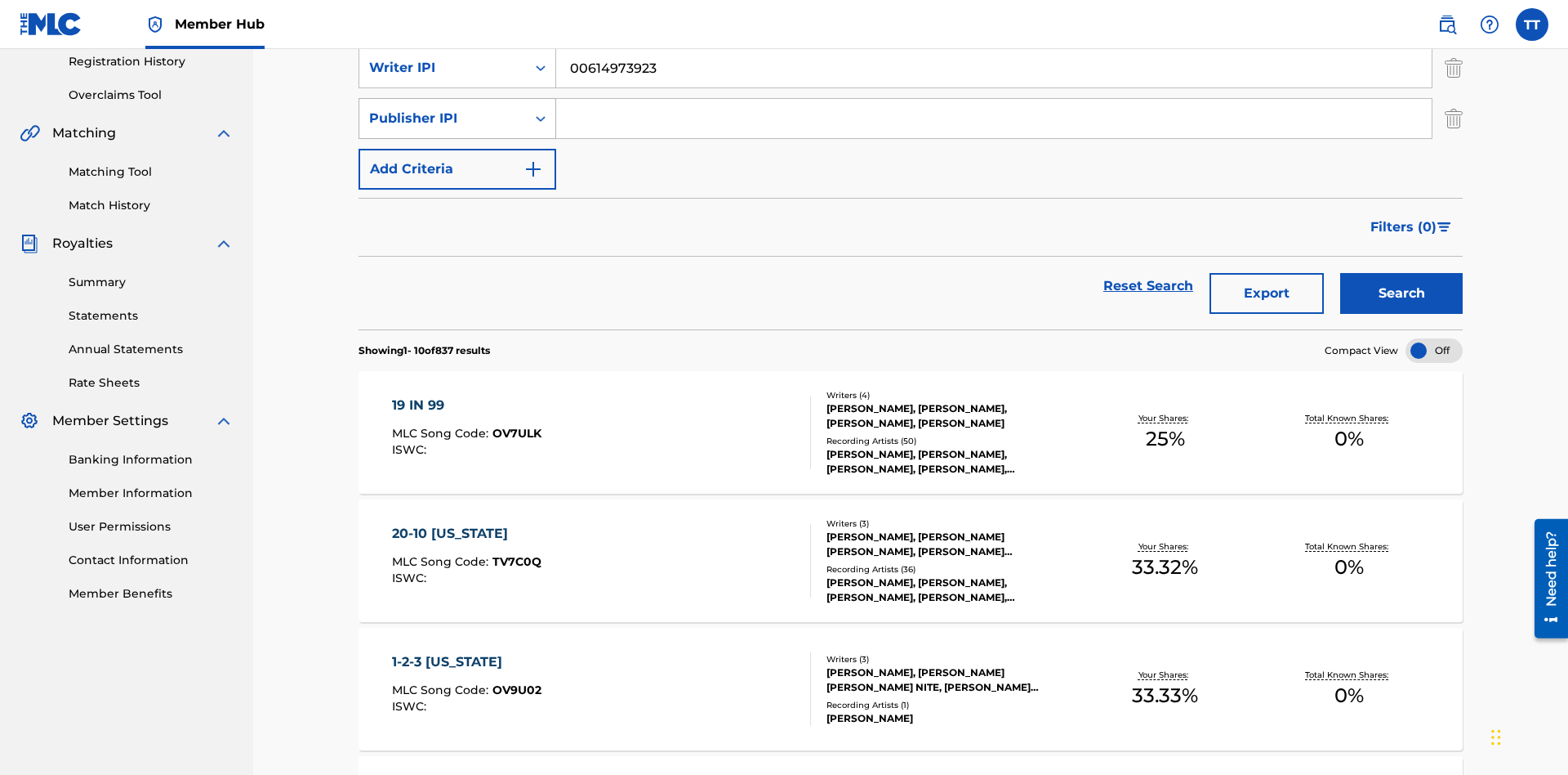
click at [443, 114] on div "Publisher IPI" at bounding box center [443, 119] width 147 height 20
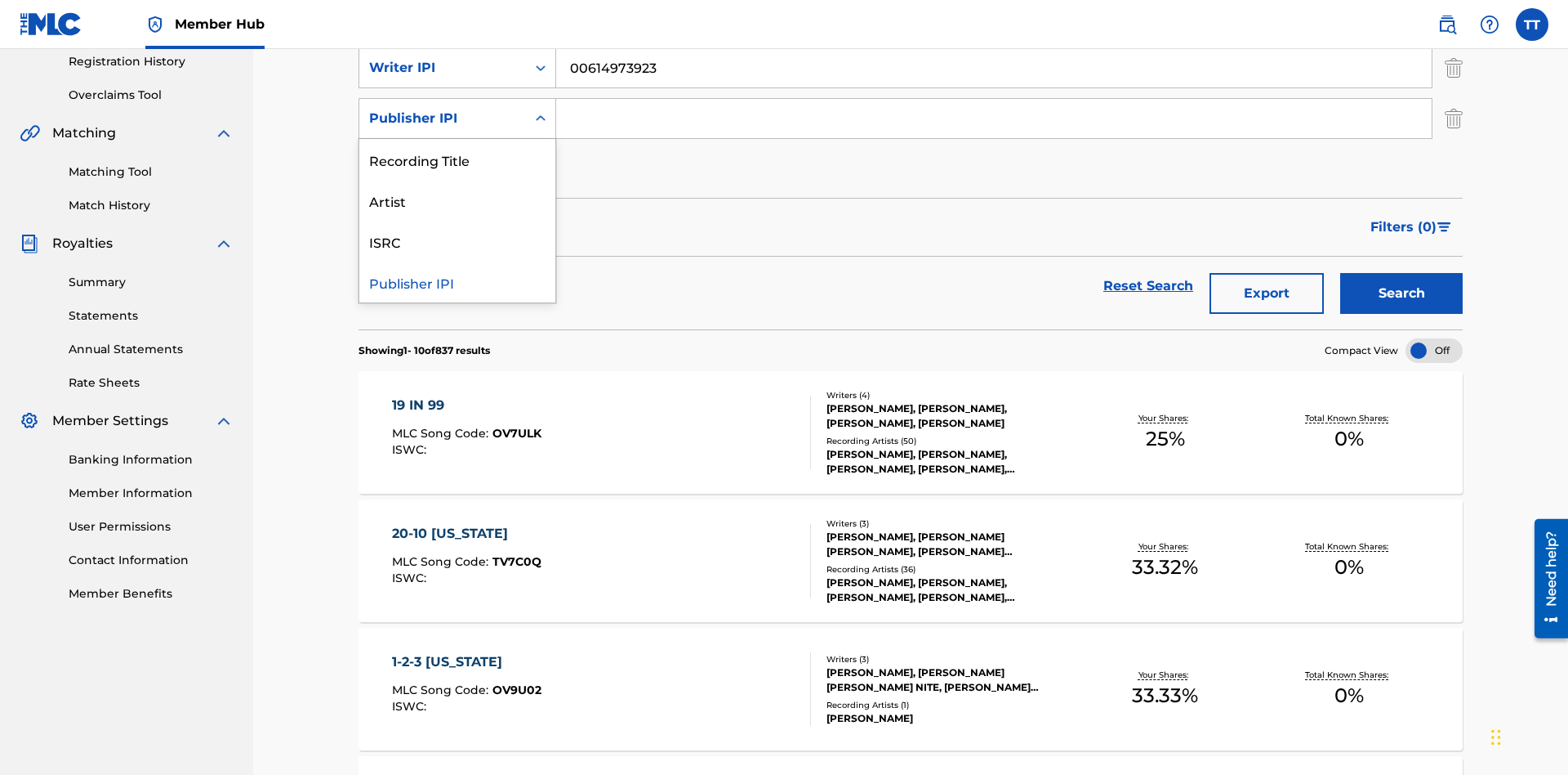
scroll to position [318, 0]
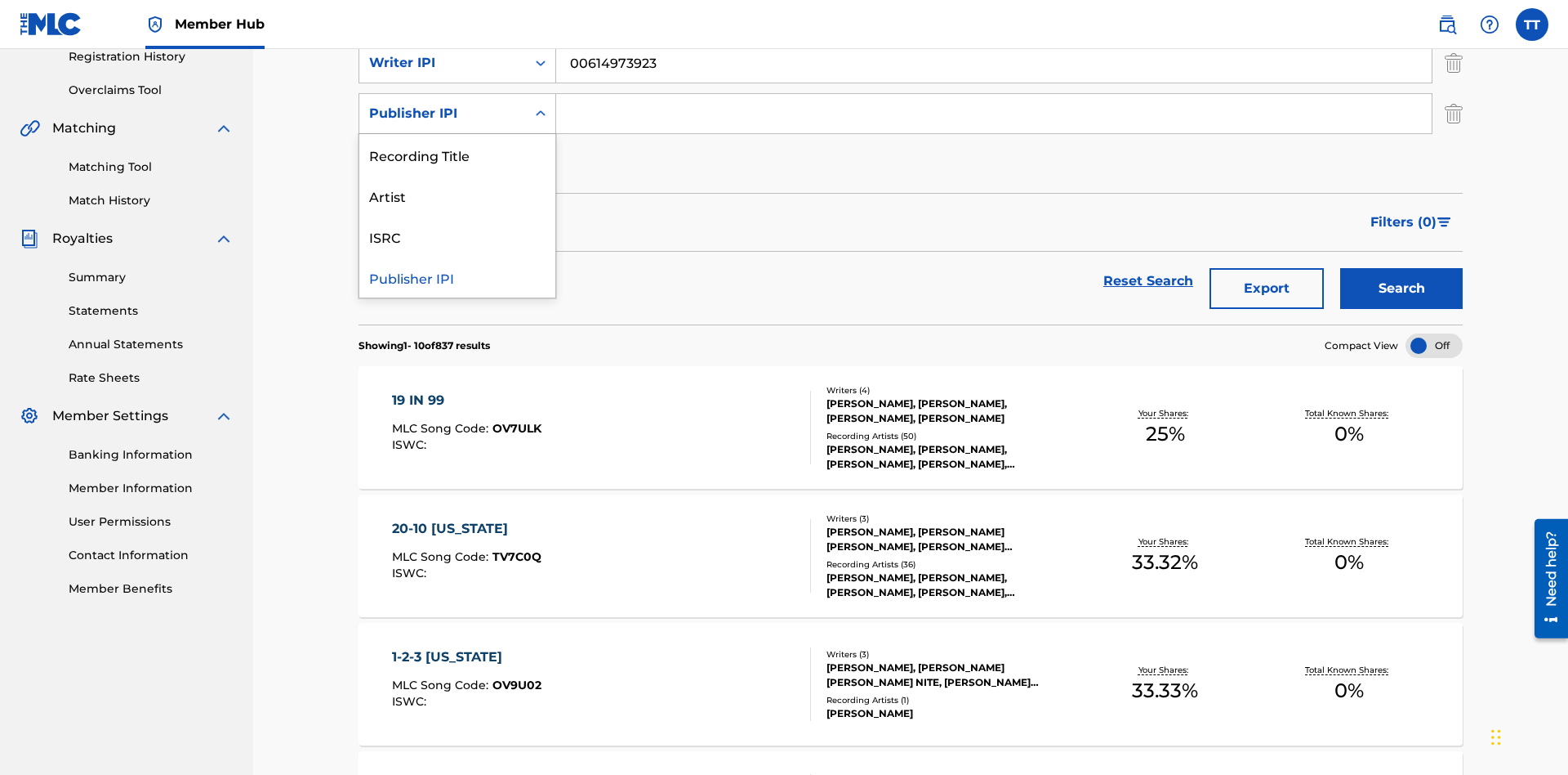
click at [458, 277] on div "Publisher IPI" at bounding box center [458, 277] width 196 height 41
click at [994, 118] on input "Search Form" at bounding box center [994, 114] width 876 height 39
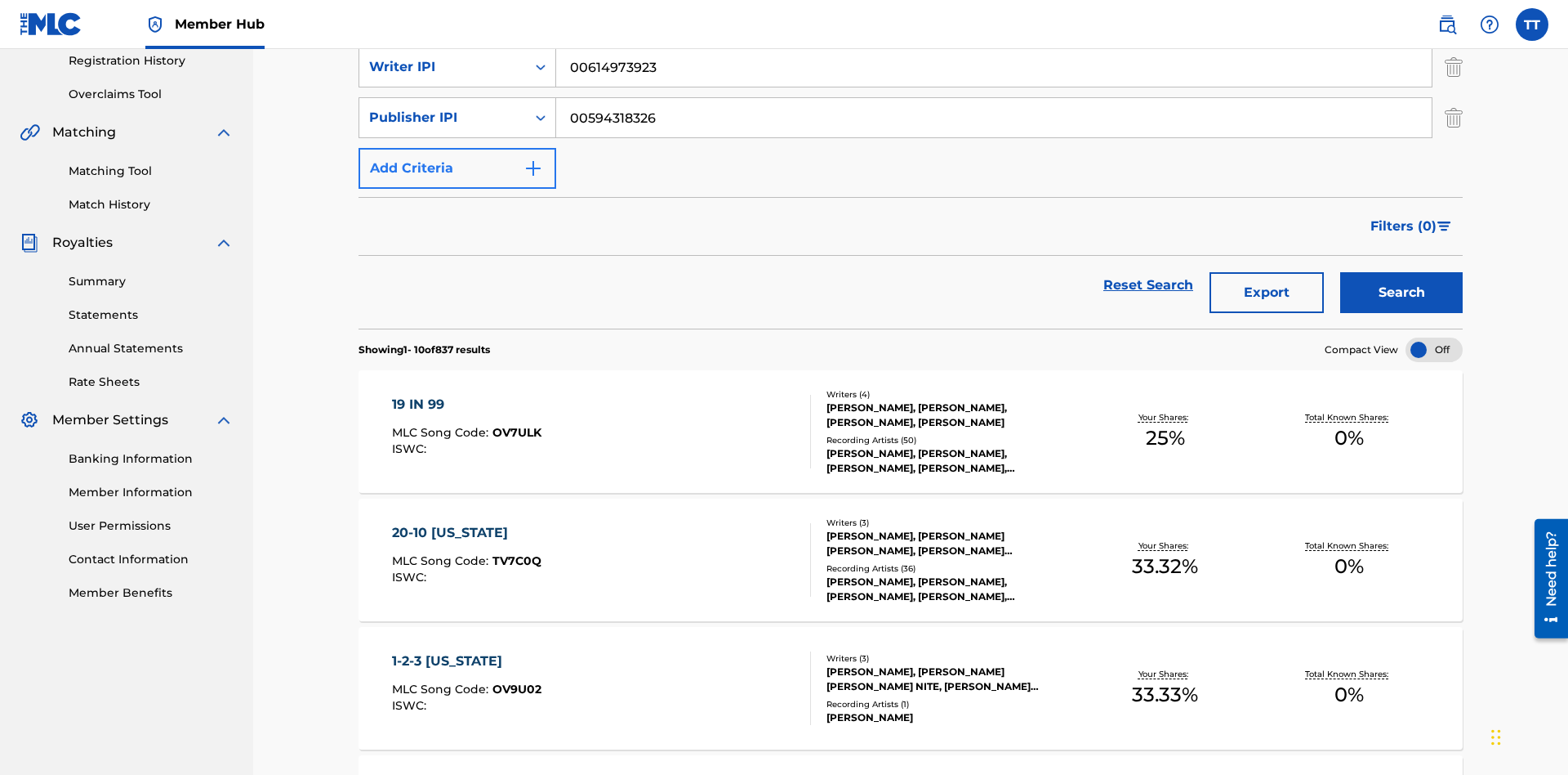
type input "00594318326"
click at [458, 148] on button "Add Criteria" at bounding box center [458, 168] width 198 height 41
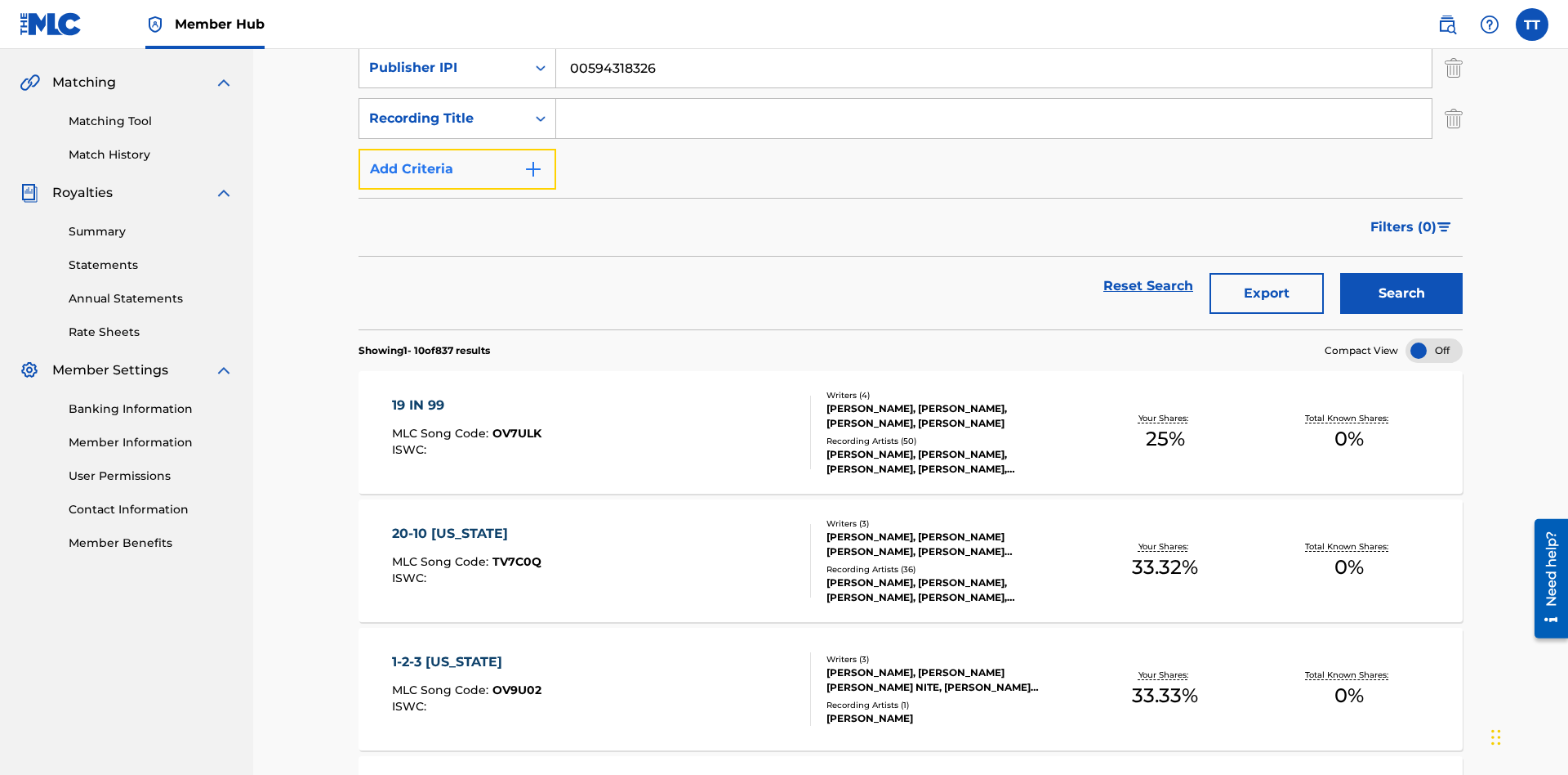
scroll to position [369, 0]
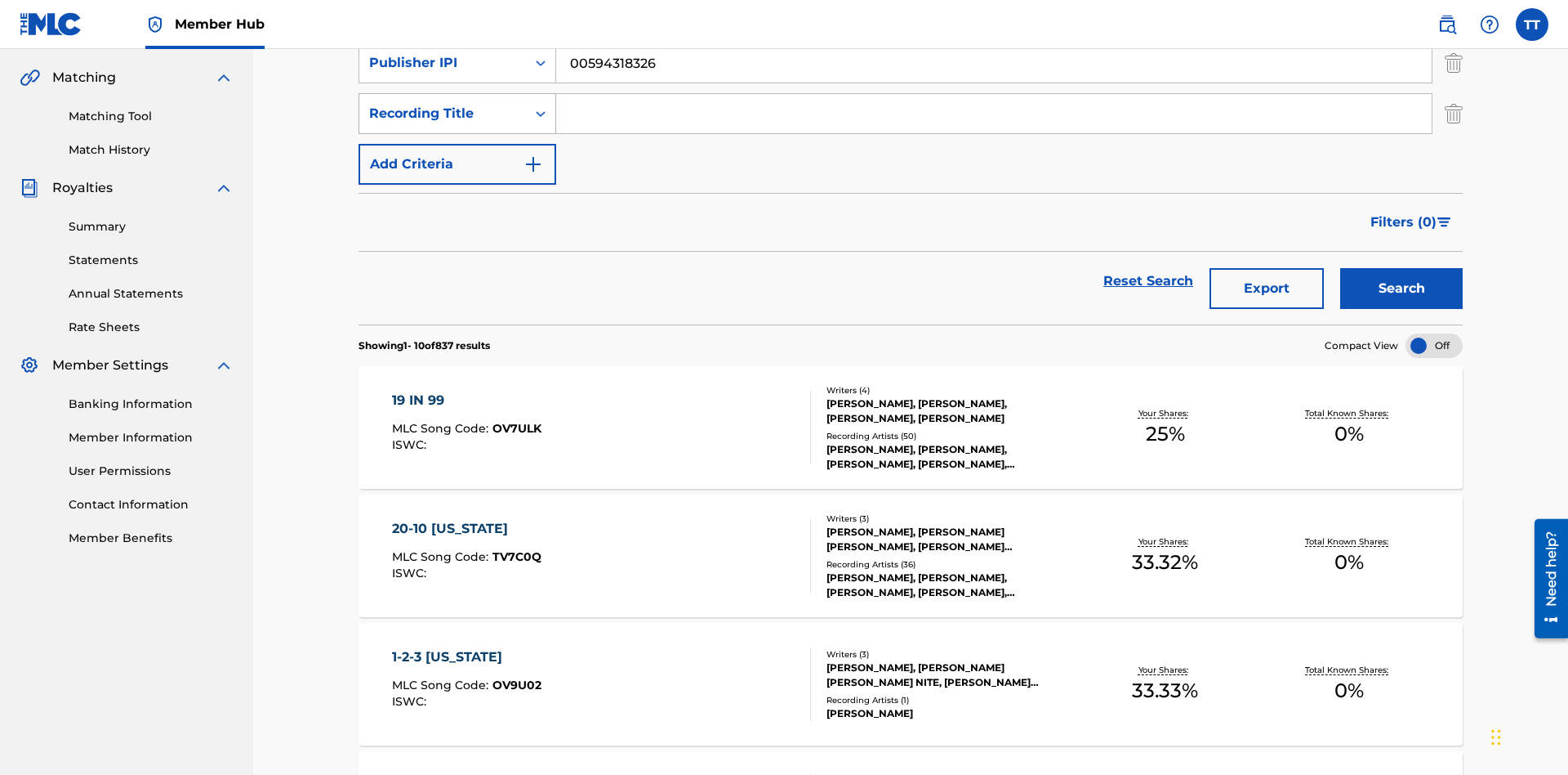
click at [443, 114] on div "Recording Title" at bounding box center [443, 114] width 147 height 20
click at [458, 155] on div "Artist" at bounding box center [458, 155] width 196 height 41
click at [994, 118] on input "Search Form" at bounding box center [994, 114] width 876 height 39
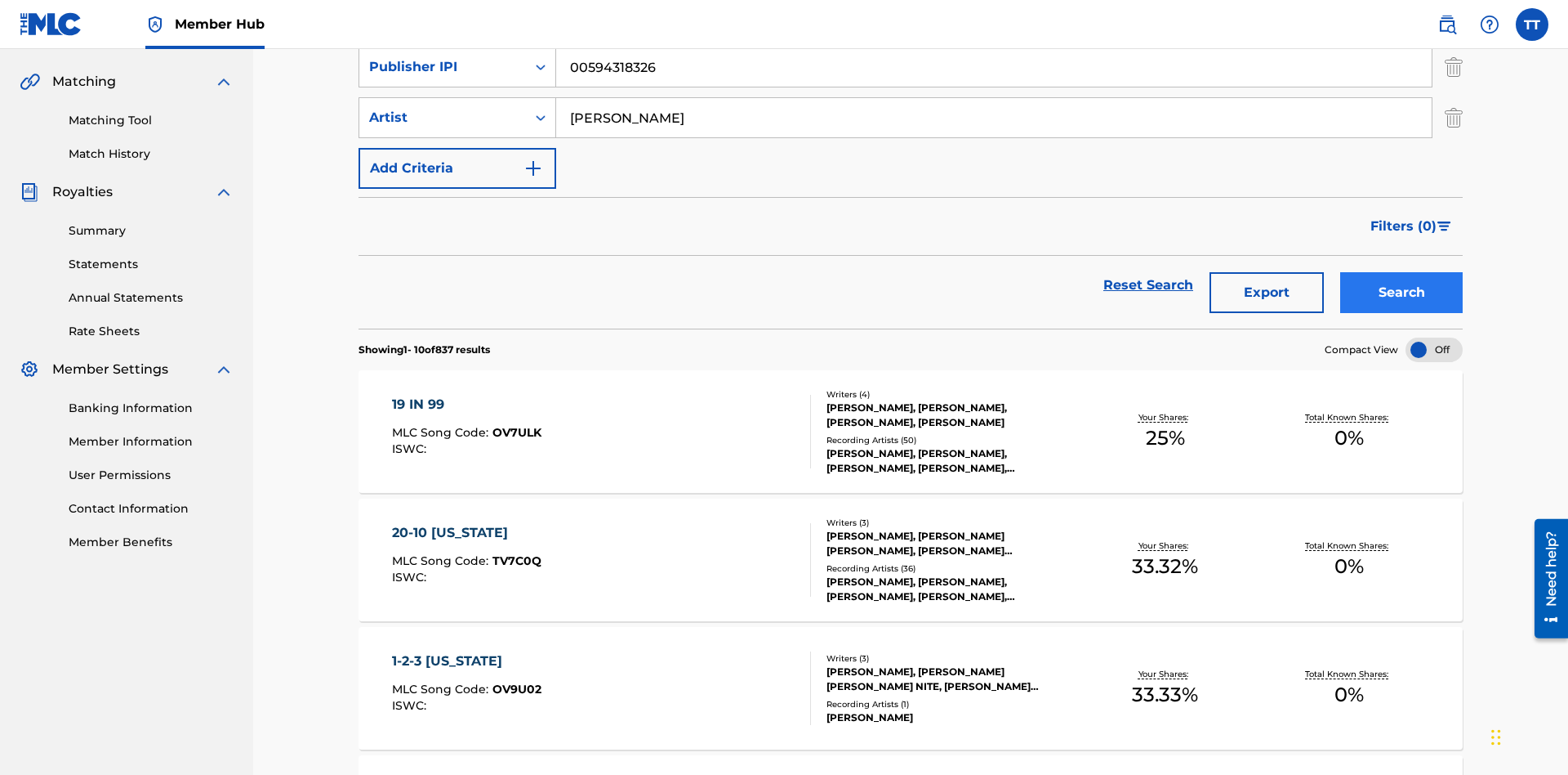
type input "BRETT YOUNG"
click at [1401, 272] on button "Search" at bounding box center [1401, 293] width 123 height 41
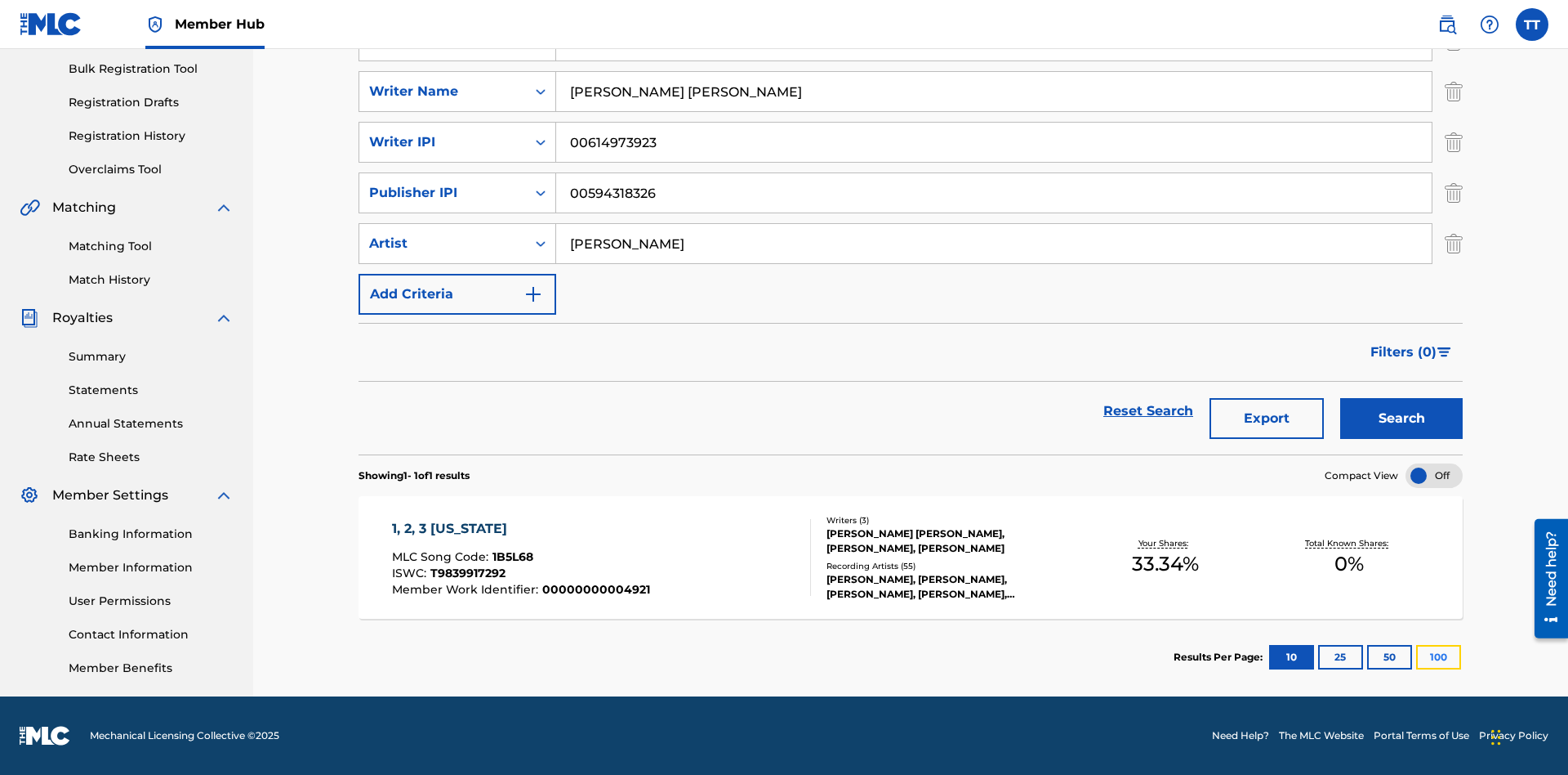
click at [1416, 657] on button "100" at bounding box center [1438, 657] width 45 height 25
click at [511, 557] on span "1B5L68" at bounding box center [513, 557] width 41 height 15
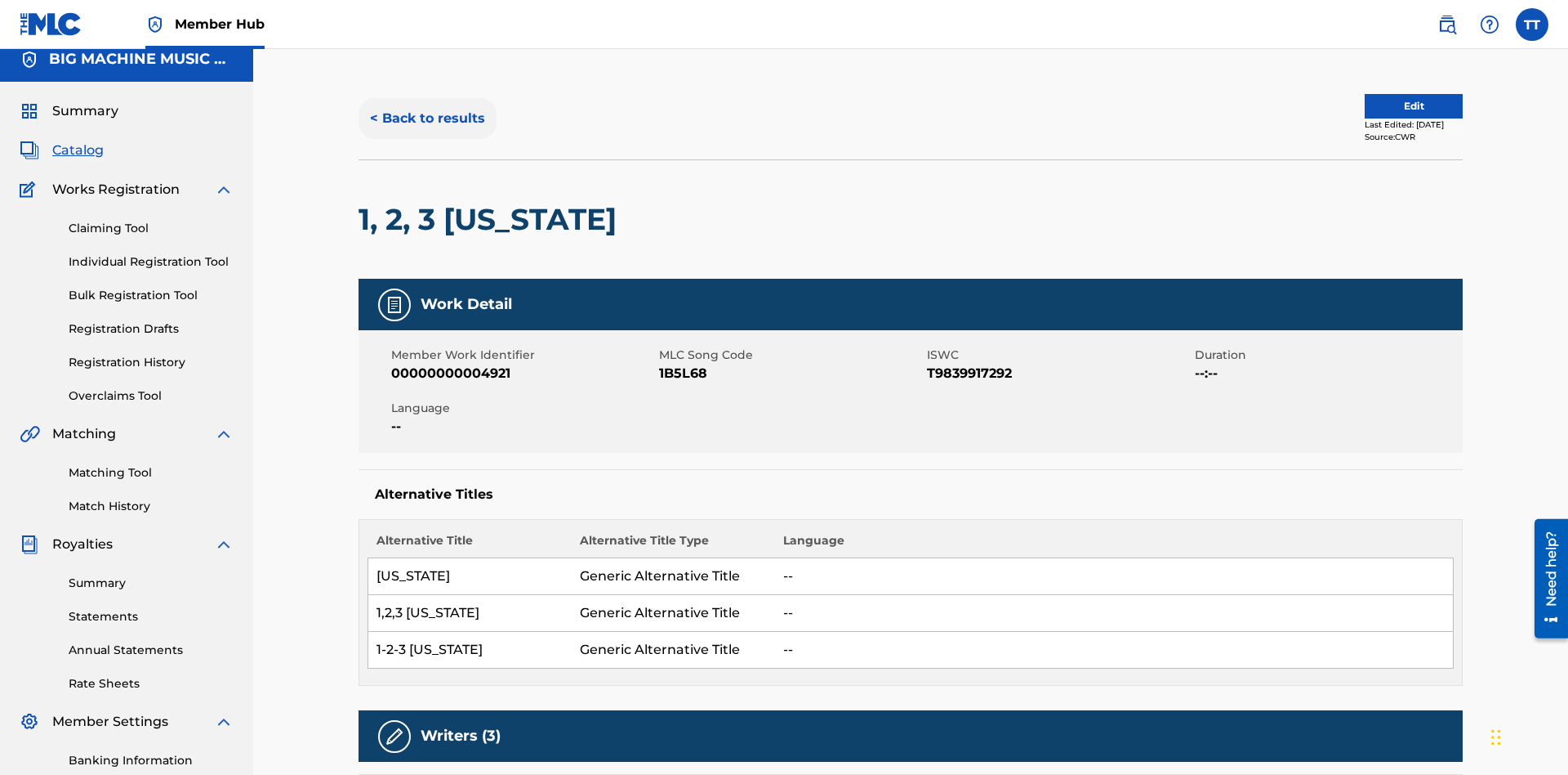
click at [427, 119] on button "< Back to results" at bounding box center [427, 119] width 138 height 41
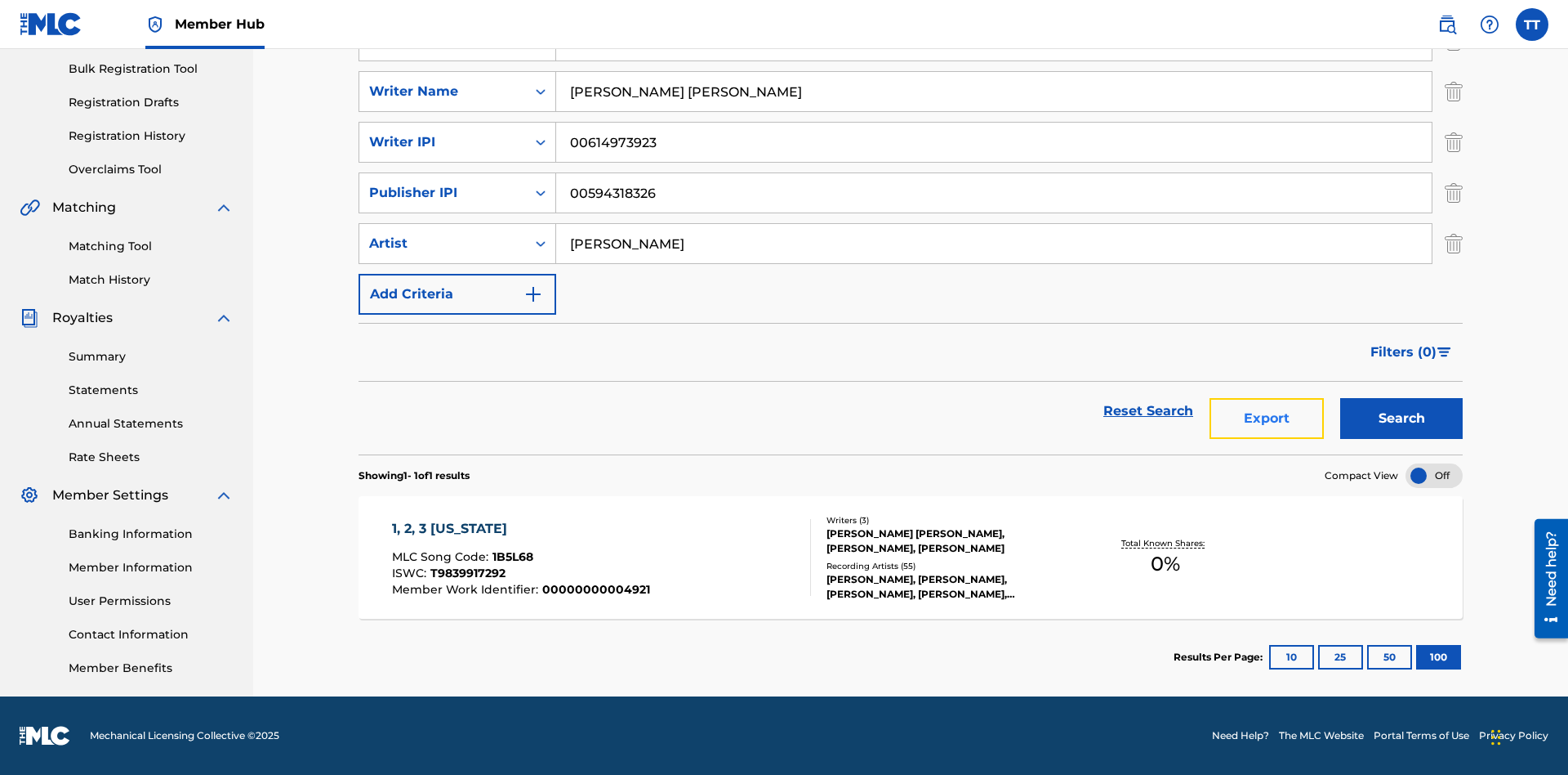
click at [1266, 419] on button "Export" at bounding box center [1266, 419] width 114 height 41
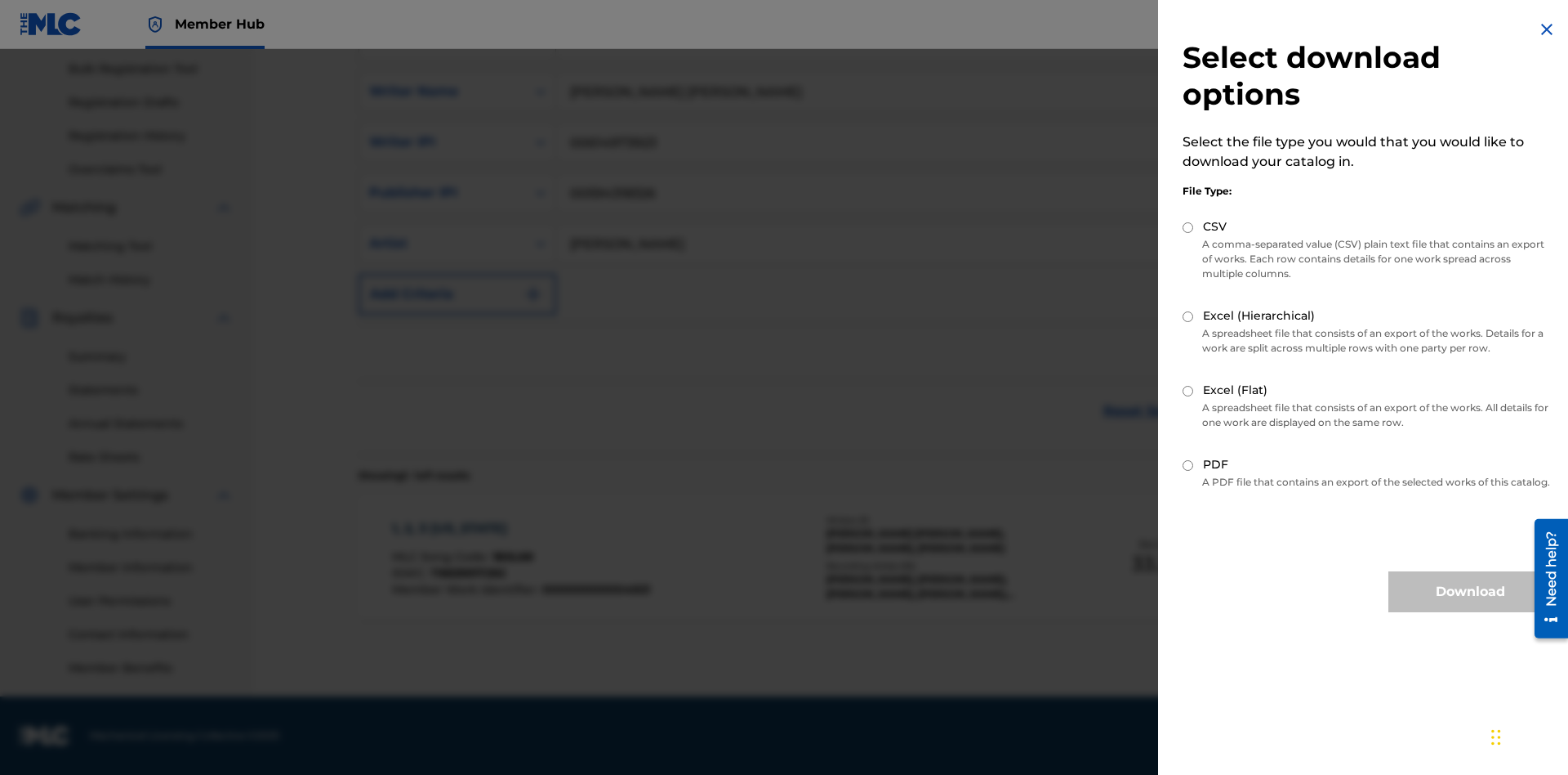
click at [1188, 391] on input "Excel (Flat)" at bounding box center [1188, 391] width 11 height 11
radio input "true"
click at [1470, 607] on button "Download" at bounding box center [1470, 592] width 163 height 41
